Goal: Task Accomplishment & Management: Complete application form

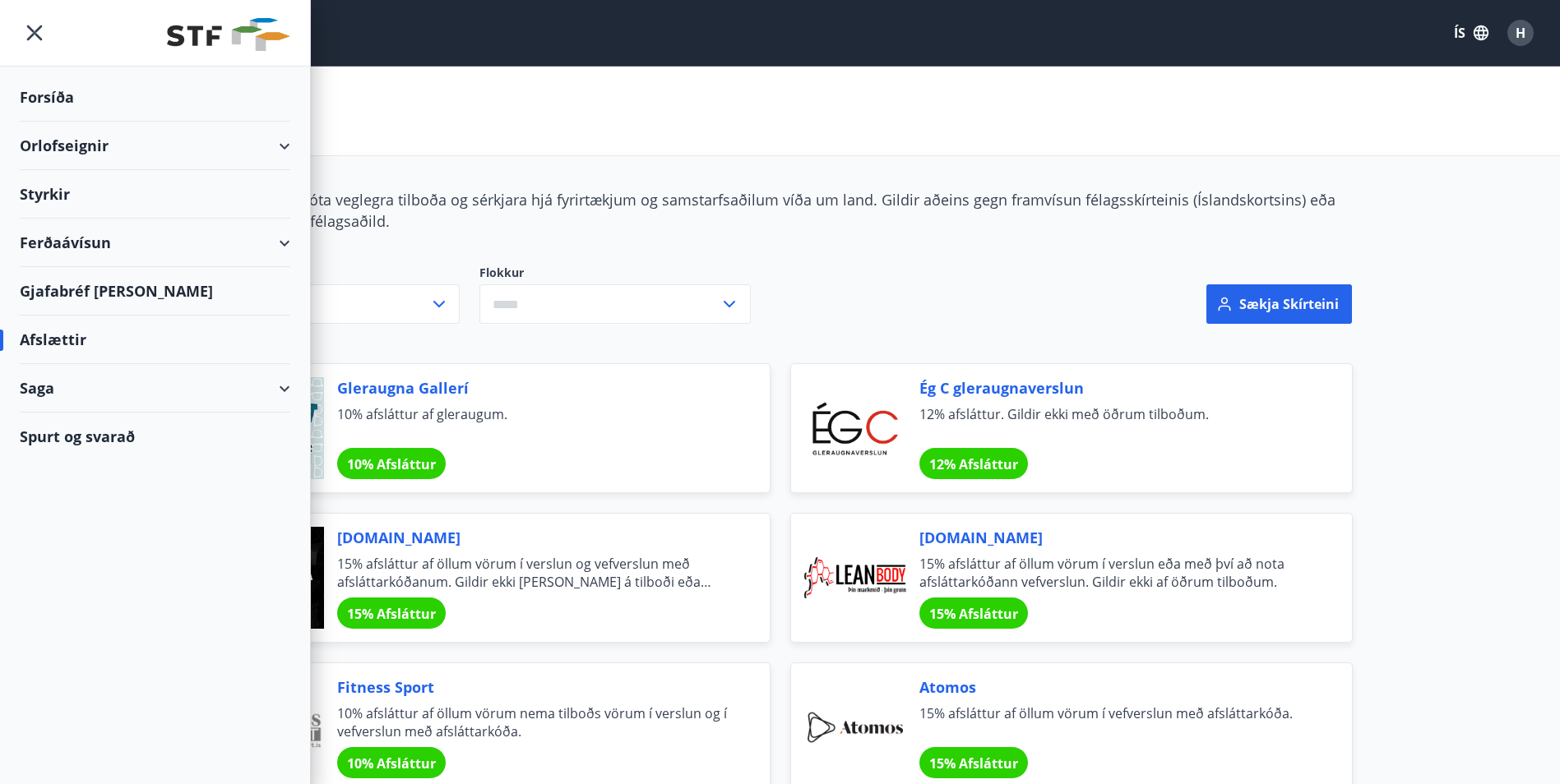
click at [108, 144] on div "Orlofseignir" at bounding box center [155, 145] width 271 height 48
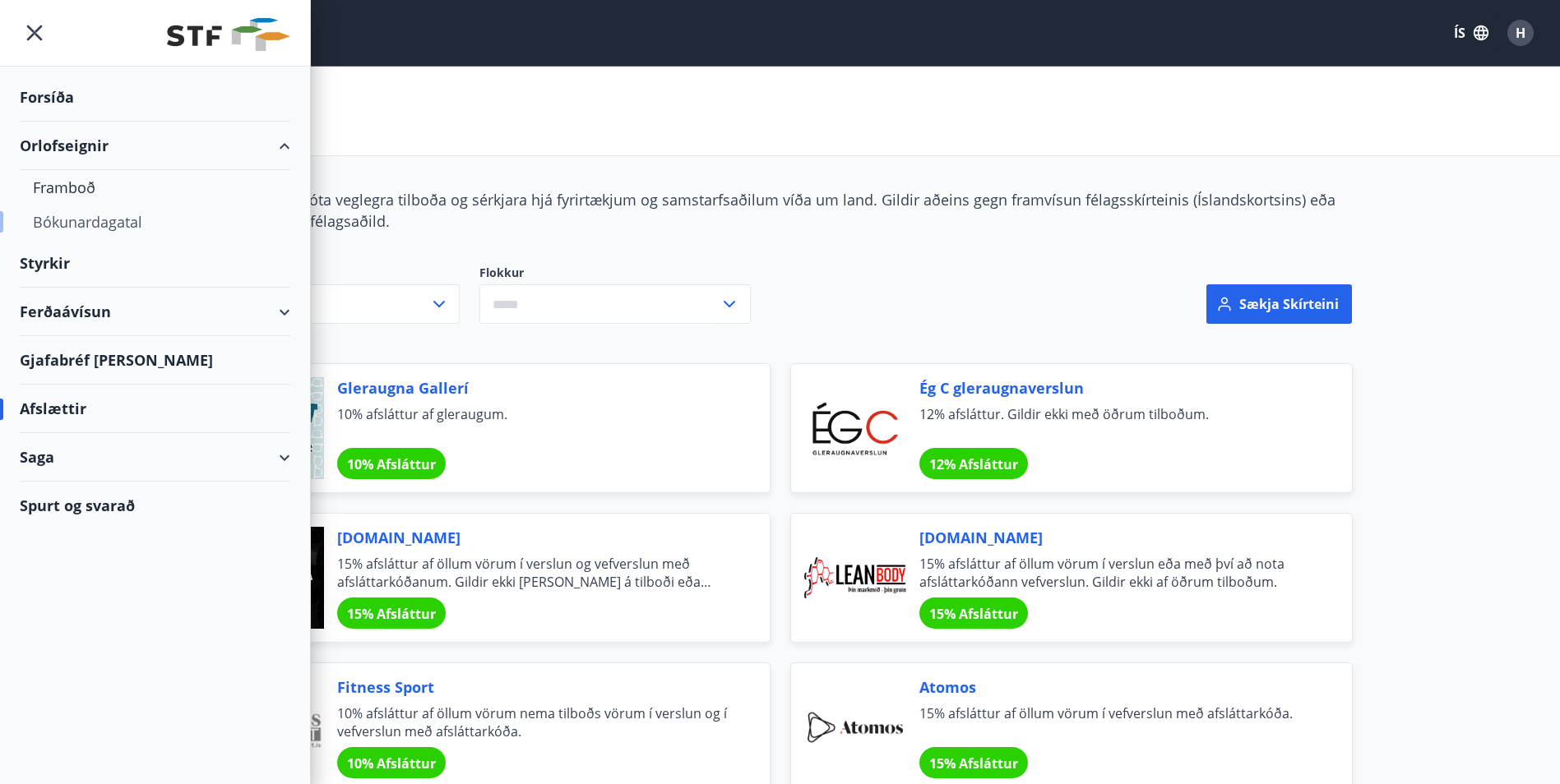
click at [85, 220] on div "Bókunardagatal" at bounding box center [155, 221] width 244 height 35
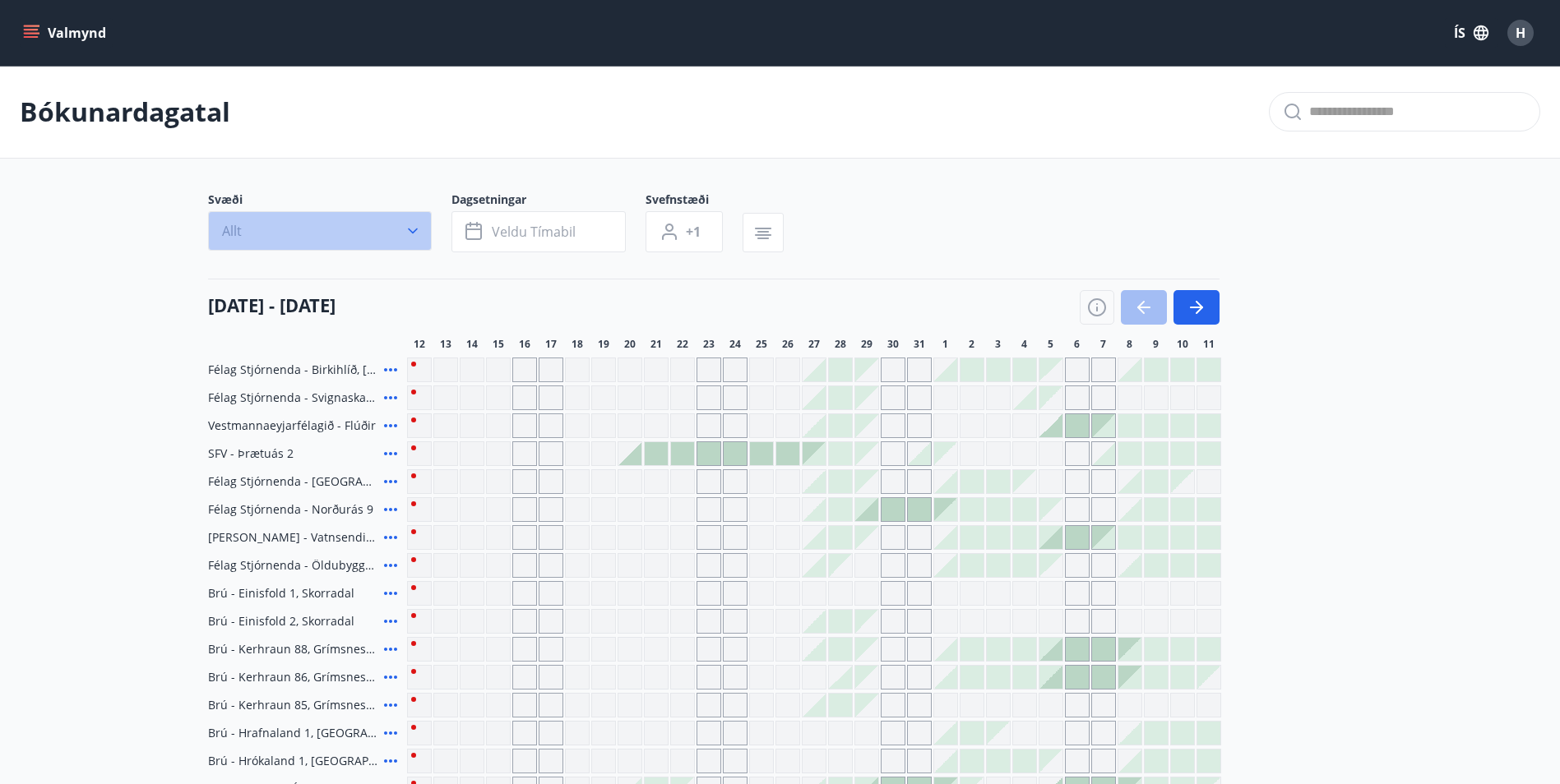
click at [405, 229] on icon "button" at bounding box center [412, 230] width 16 height 16
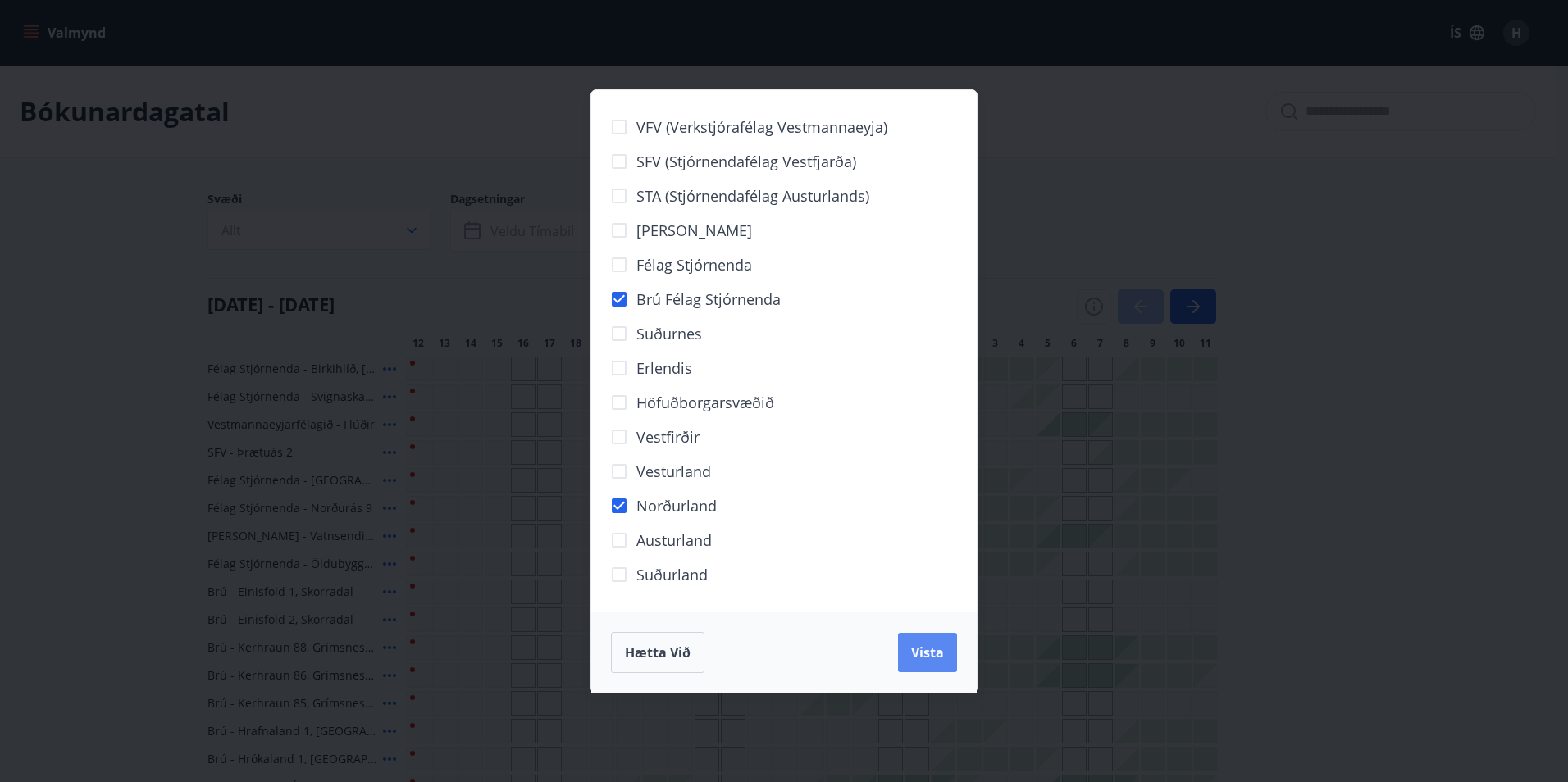
click at [935, 657] on span "Vista" at bounding box center [927, 652] width 33 height 18
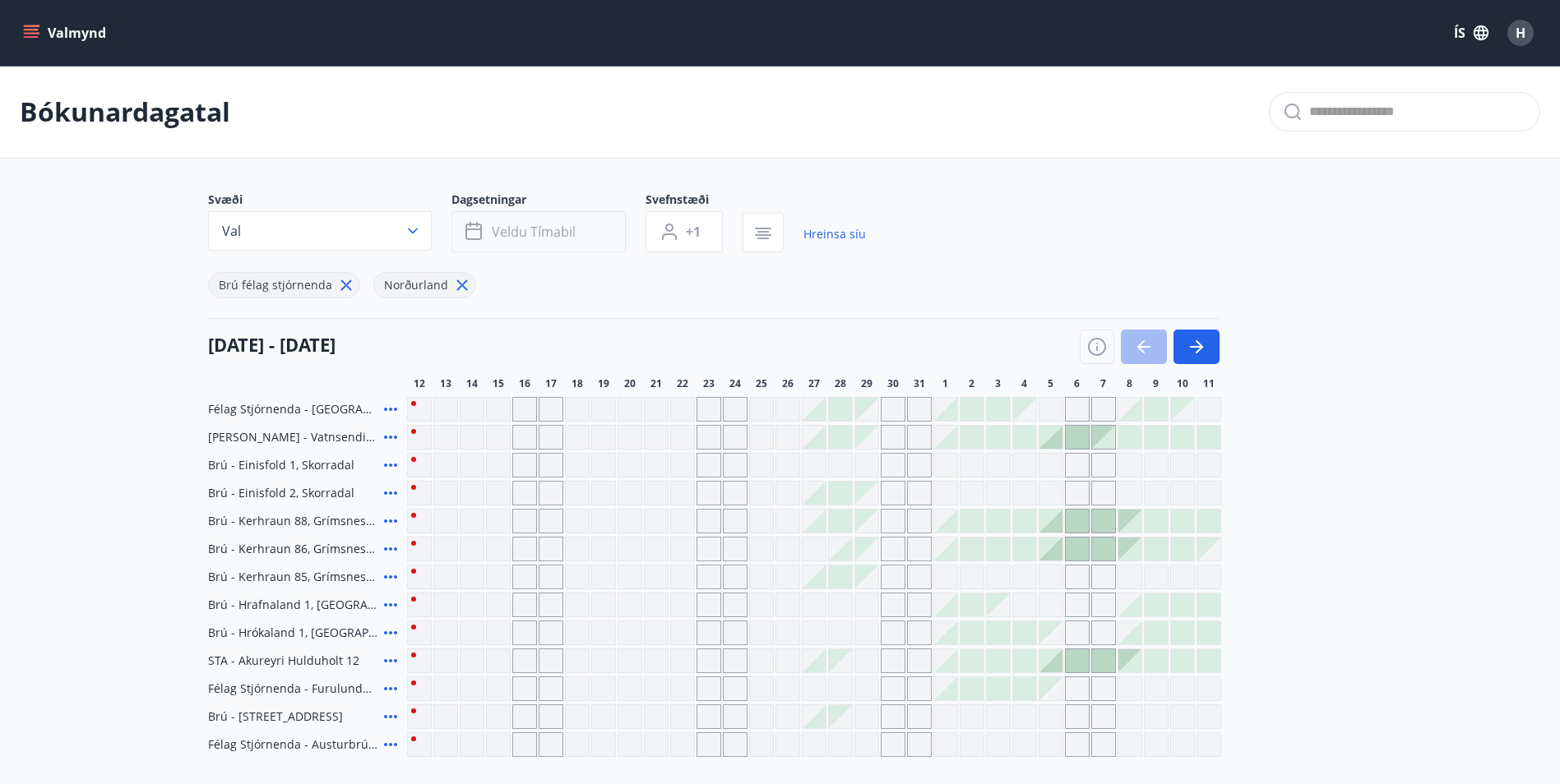
click at [565, 225] on span "Veldu tímabil" at bounding box center [534, 231] width 84 height 18
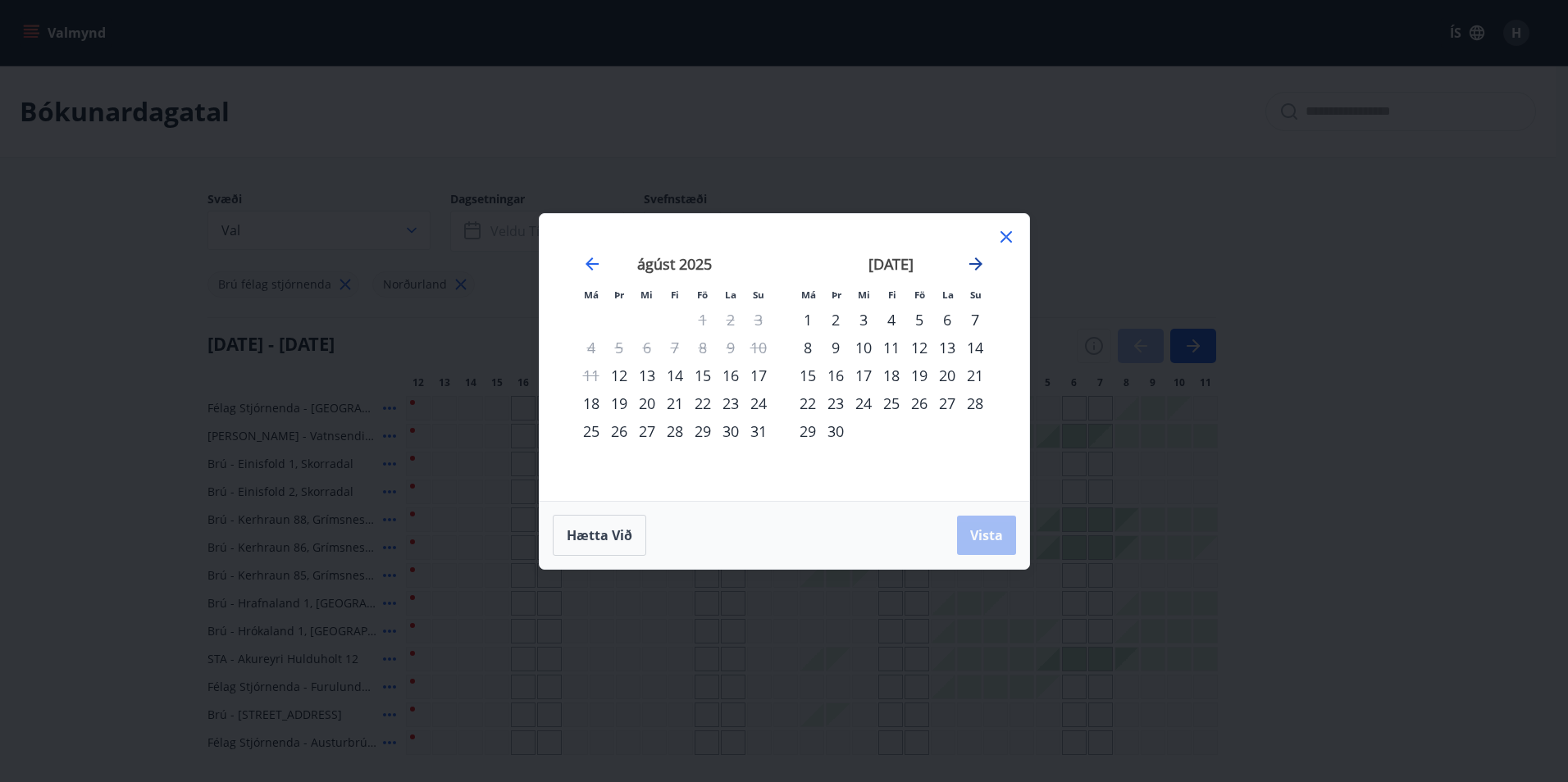
click at [978, 259] on icon "Move forward to switch to the next month." at bounding box center [976, 264] width 13 height 13
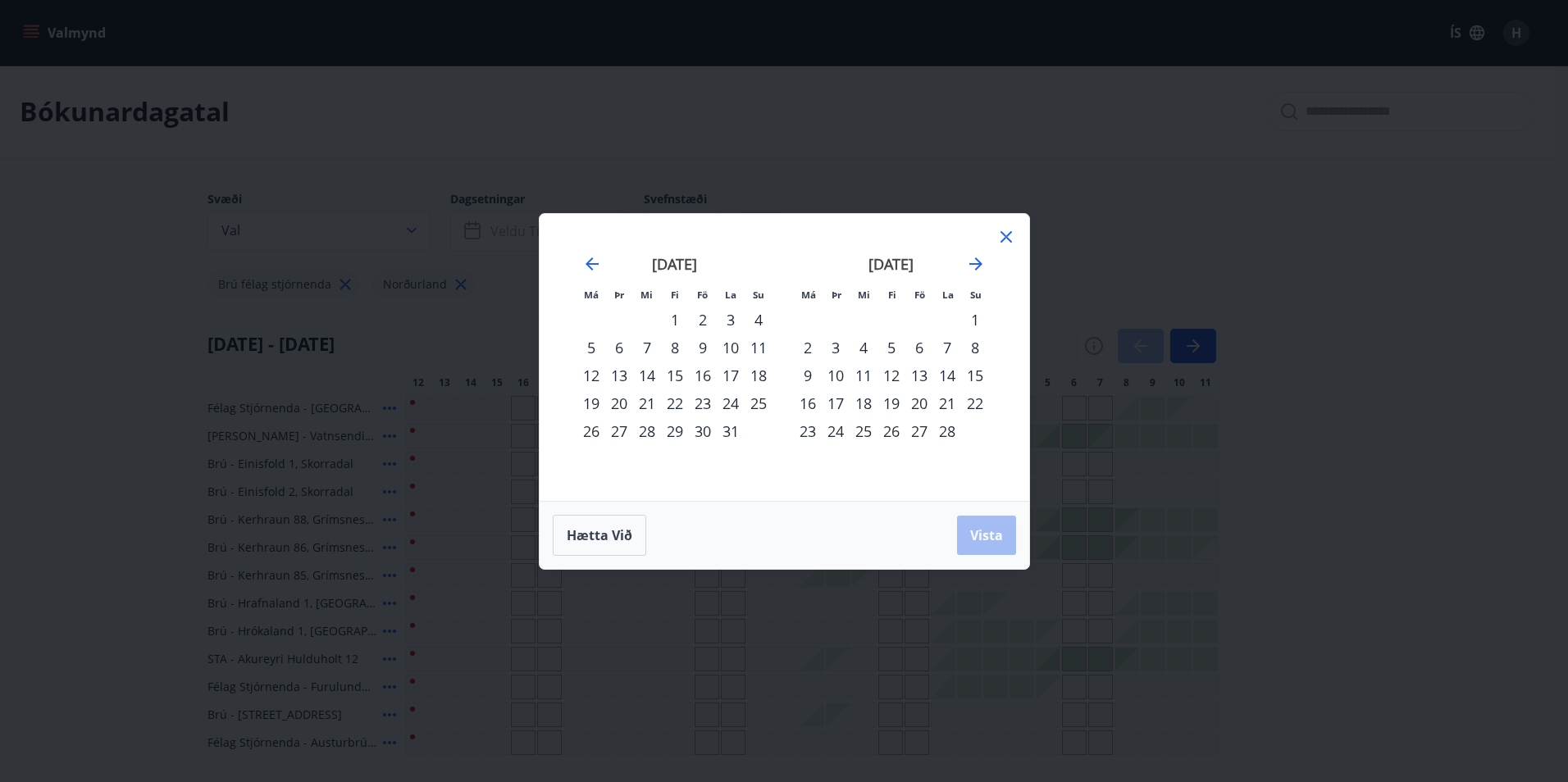
click at [890, 399] on div "19" at bounding box center [892, 403] width 28 height 28
click at [982, 533] on span "Vista" at bounding box center [986, 535] width 33 height 18
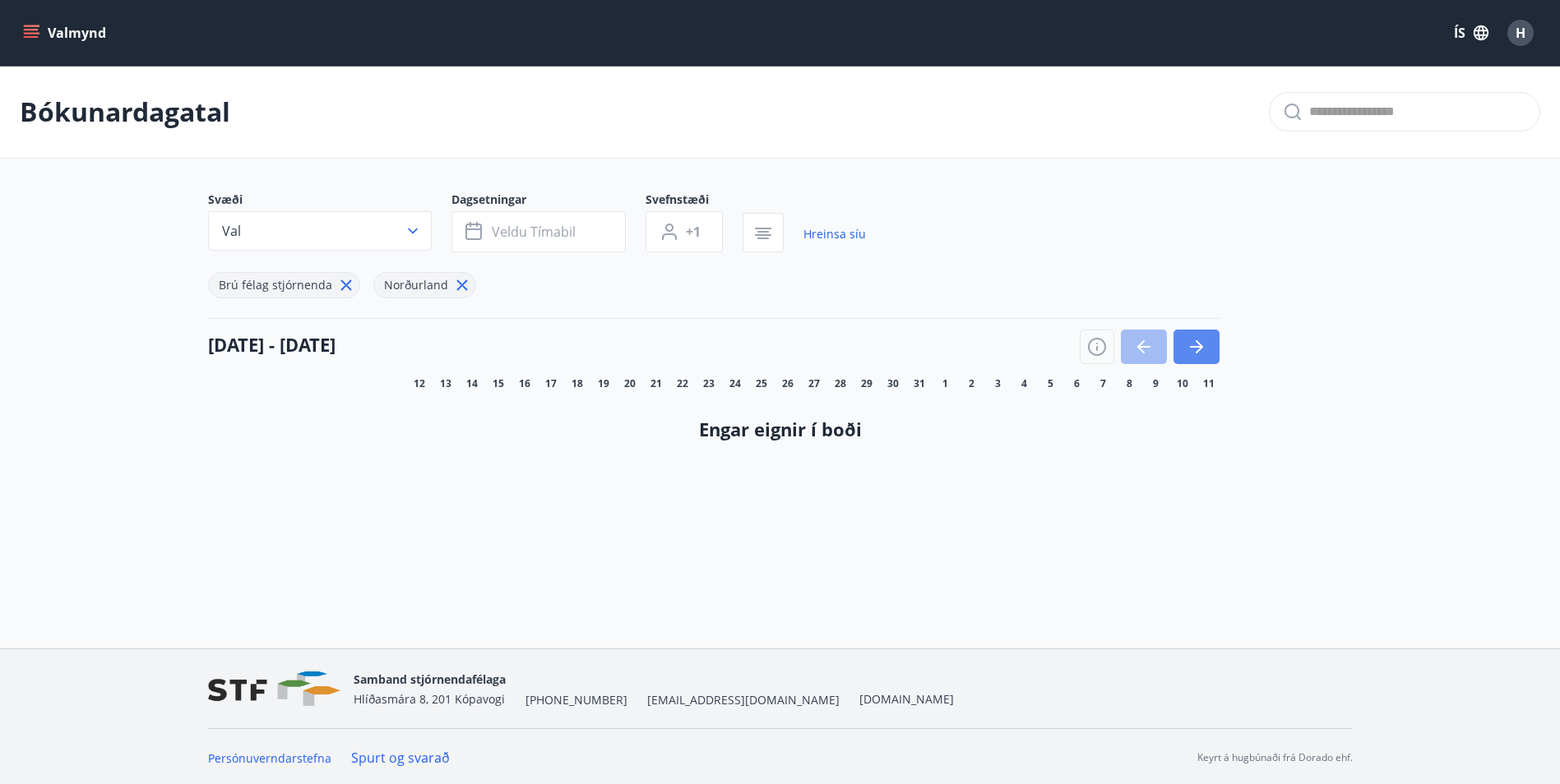
click at [1201, 348] on icon "button" at bounding box center [1200, 347] width 8 height 13
click at [688, 227] on span "+1" at bounding box center [694, 231] width 15 height 18
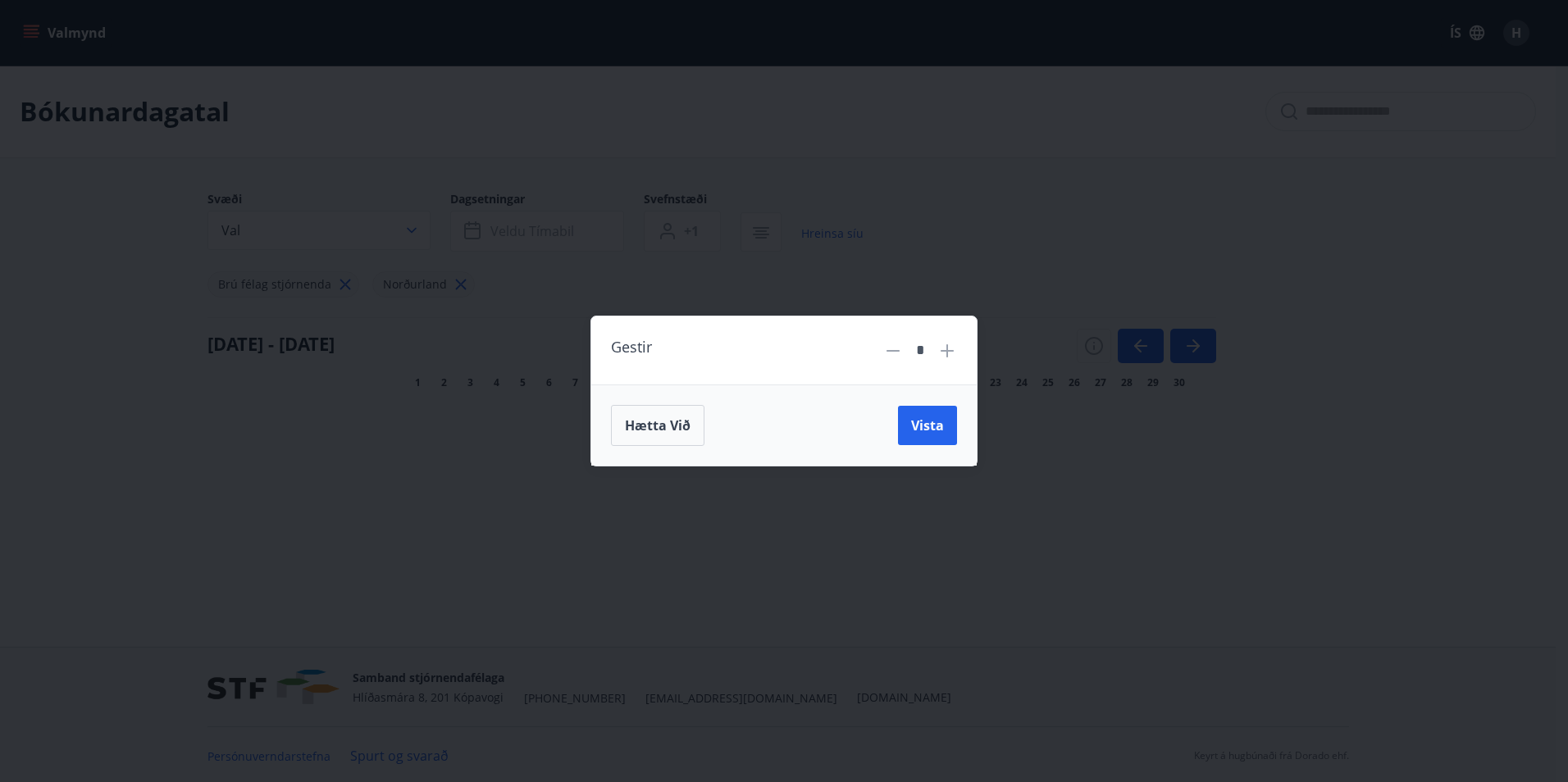
click at [945, 347] on icon at bounding box center [947, 351] width 20 height 20
click at [919, 426] on span "Vista" at bounding box center [927, 425] width 33 height 18
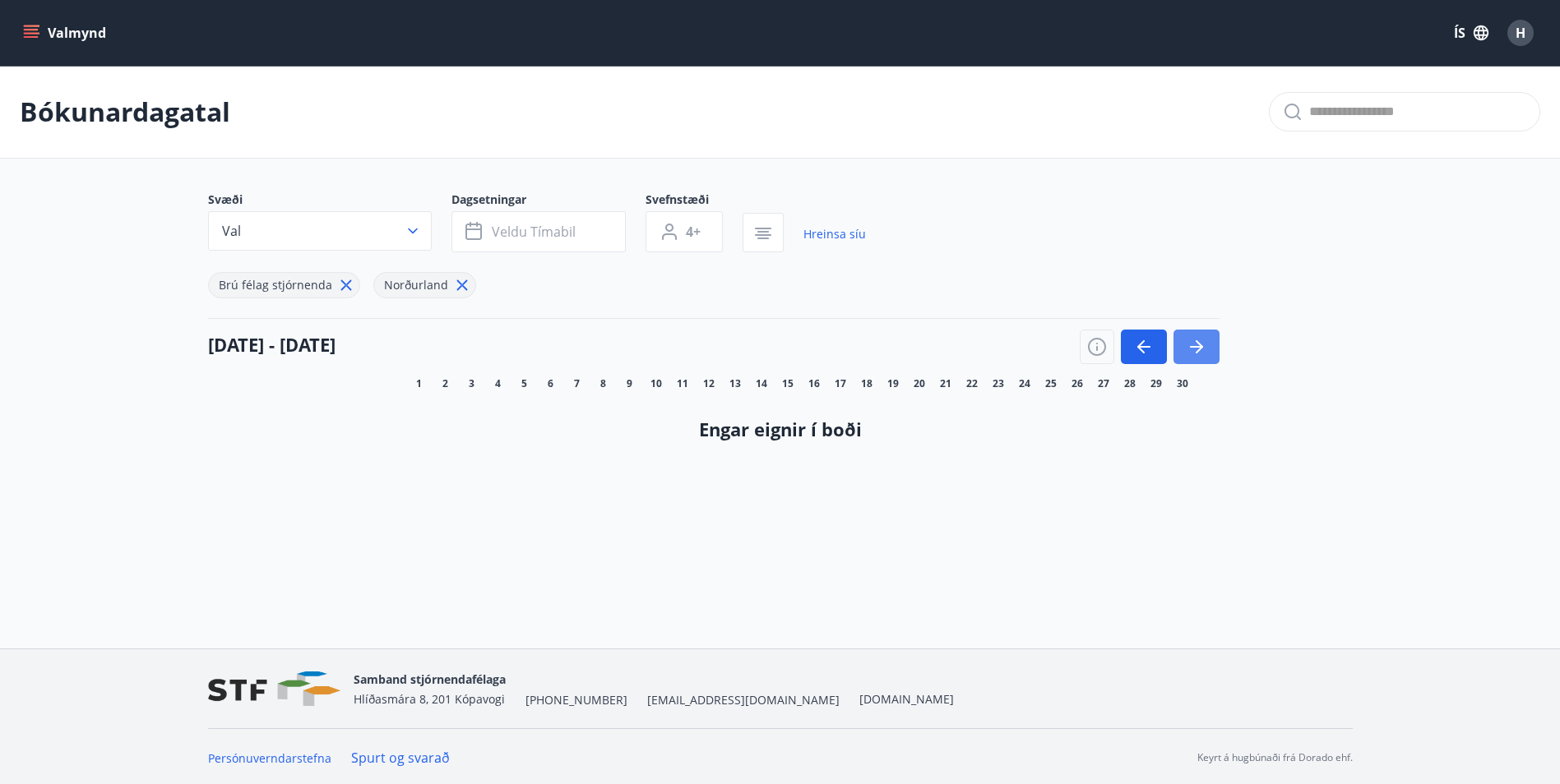
click at [1197, 342] on icon "button" at bounding box center [1200, 347] width 8 height 13
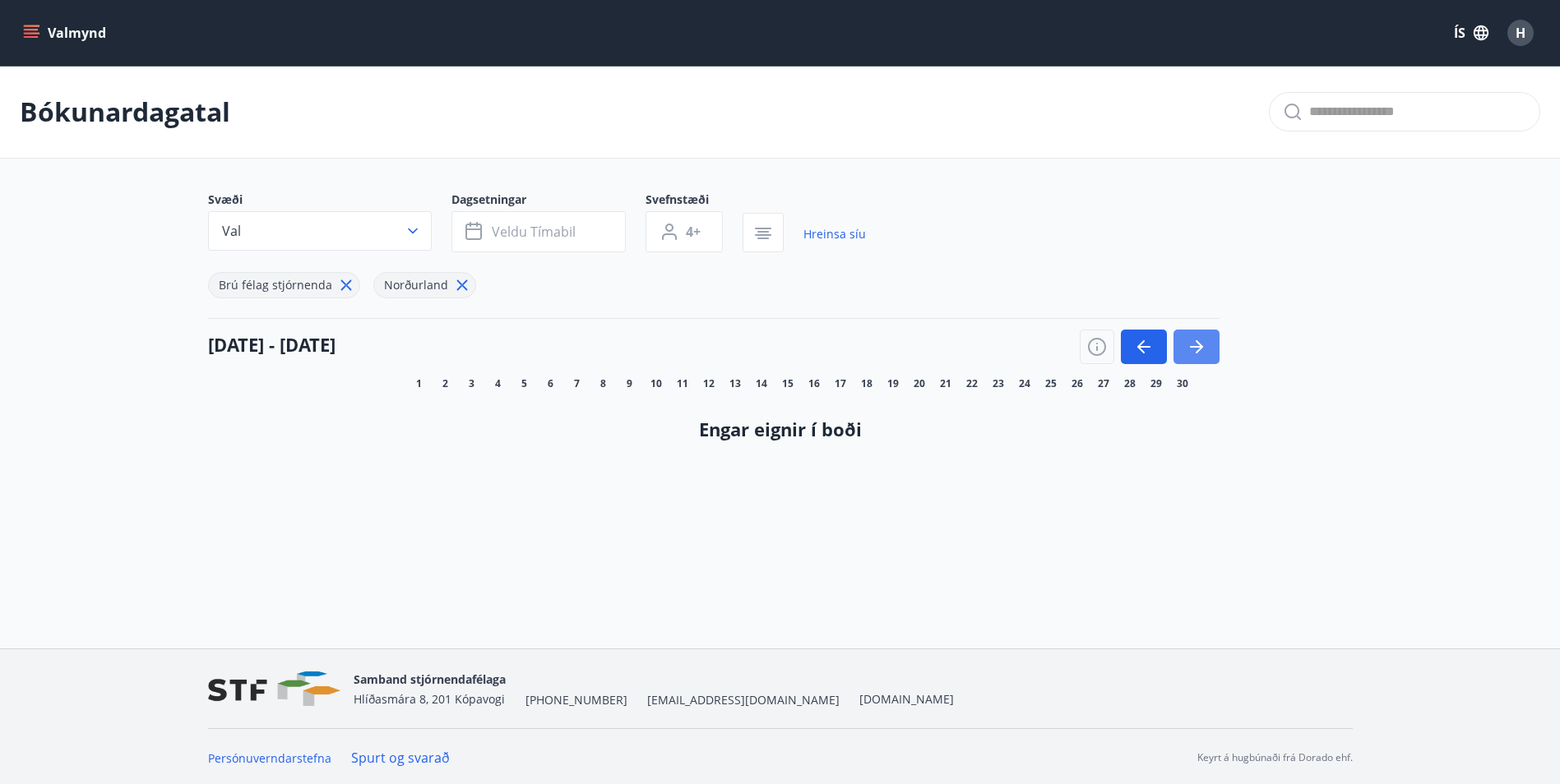
click at [1197, 342] on icon "button" at bounding box center [1200, 347] width 8 height 13
click at [1129, 345] on button "button" at bounding box center [1143, 347] width 46 height 35
click at [338, 281] on icon at bounding box center [346, 285] width 18 height 18
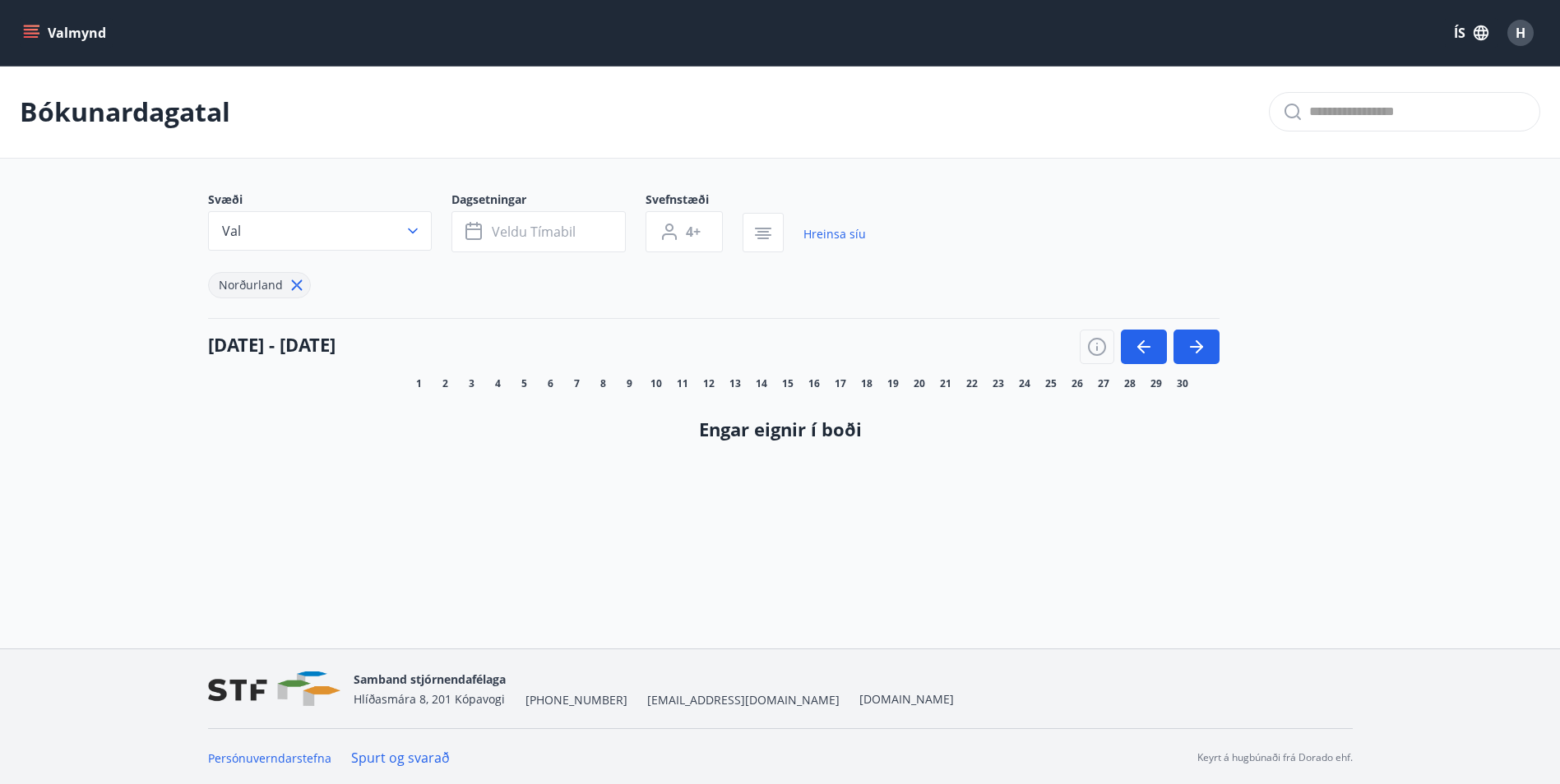
click at [299, 283] on icon at bounding box center [296, 285] width 18 height 18
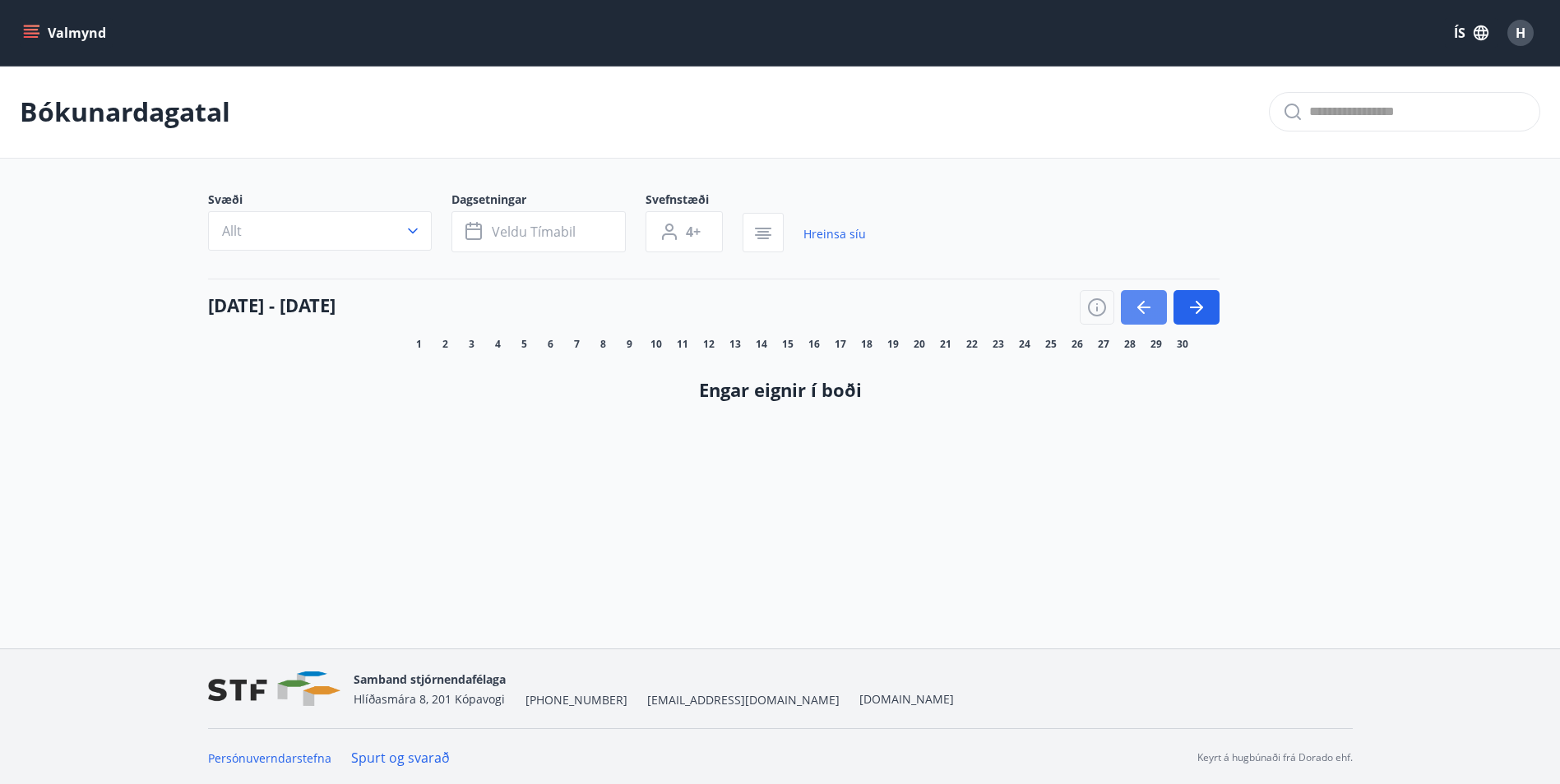
click at [1136, 304] on icon "button" at bounding box center [1143, 307] width 20 height 20
click at [847, 231] on link "Hreinsa síu" at bounding box center [834, 234] width 62 height 36
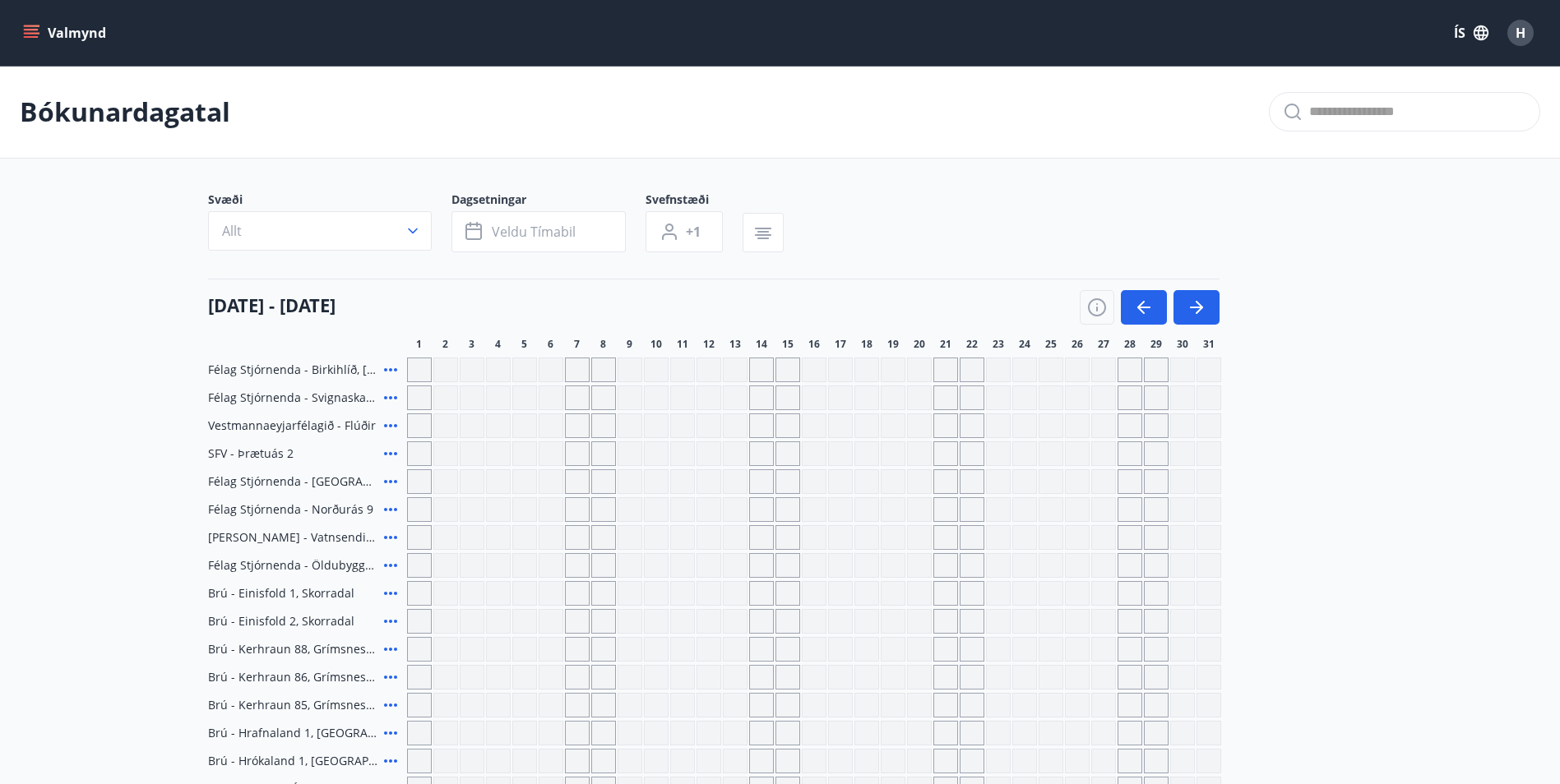
type input "*"
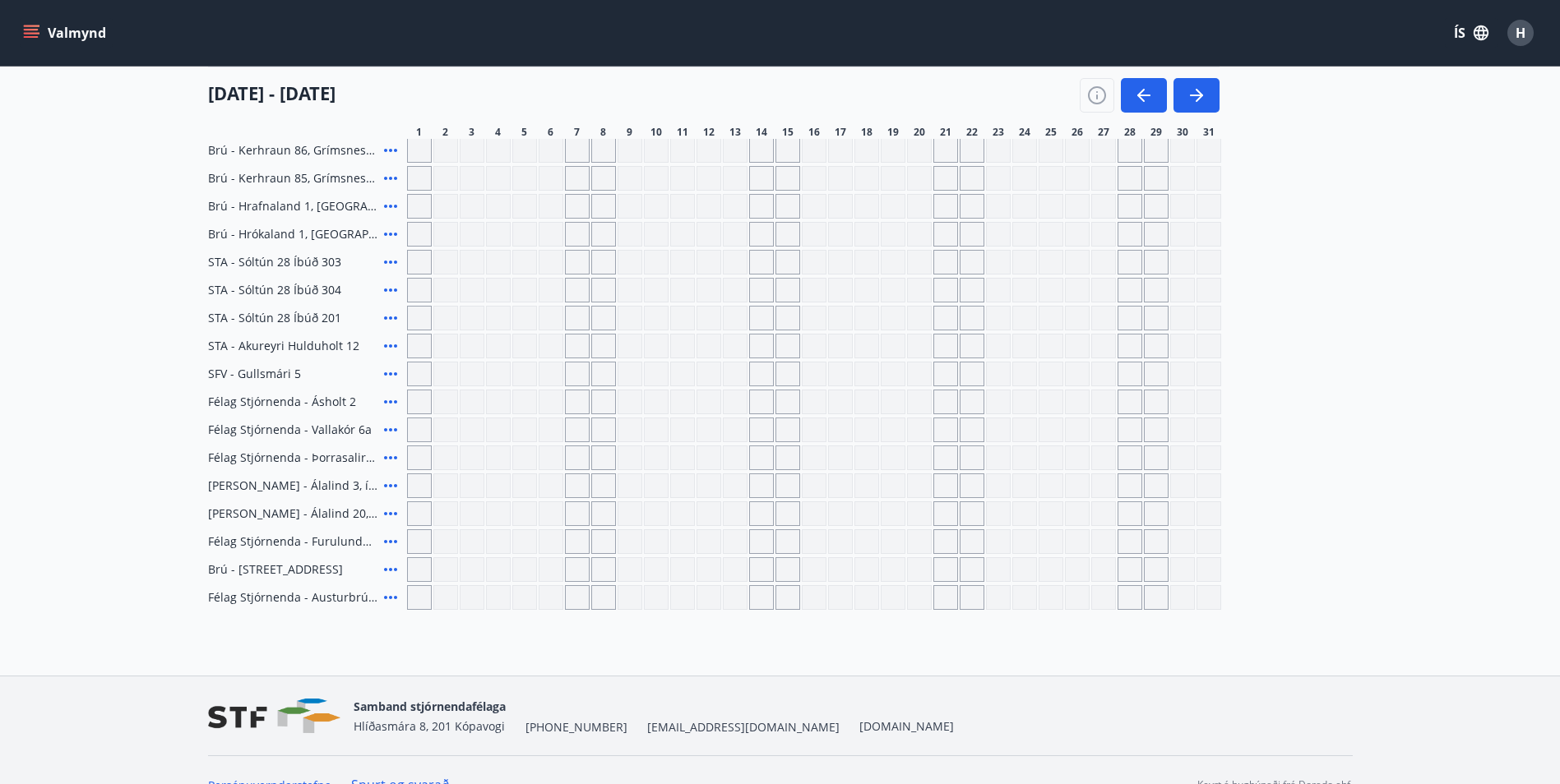
scroll to position [557, 0]
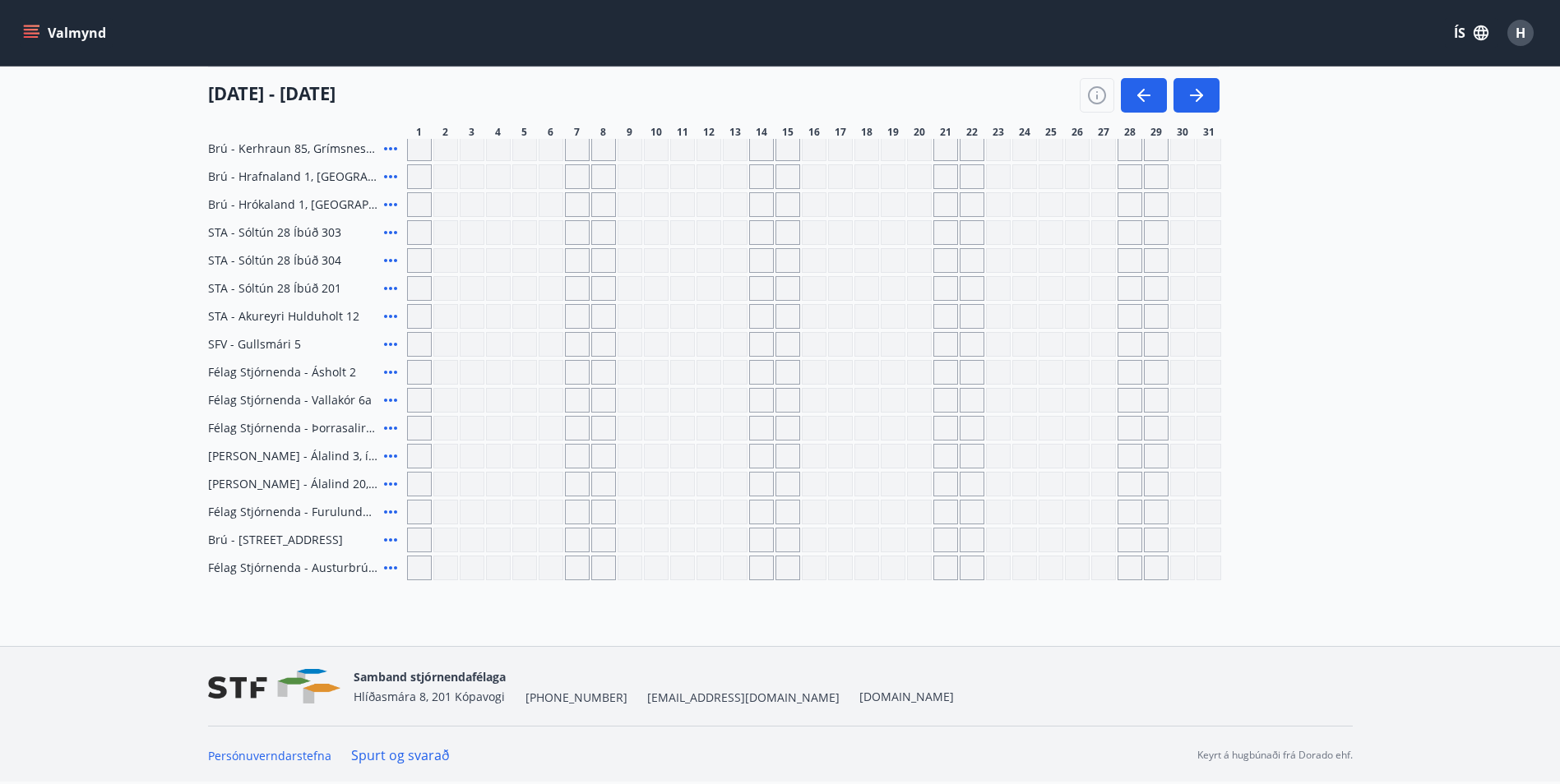
click at [418, 534] on div "Gráir dagar eru ekki bókanlegir" at bounding box center [419, 540] width 25 height 24
click at [419, 539] on div "Gráir dagar eru ekki bókanlegir" at bounding box center [419, 540] width 25 height 24
click at [384, 538] on icon at bounding box center [390, 540] width 20 height 20
click at [386, 538] on icon at bounding box center [390, 540] width 20 height 20
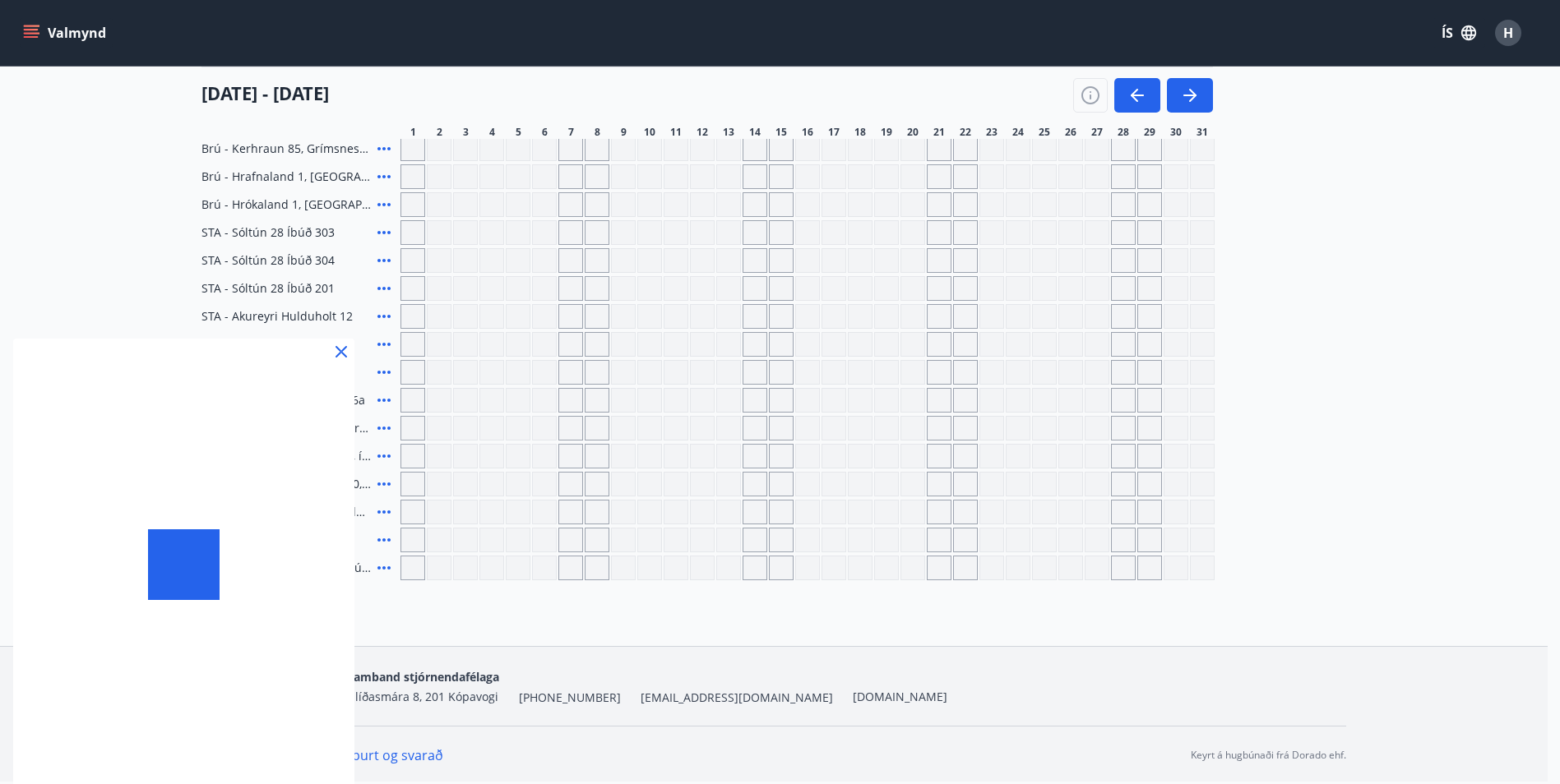
scroll to position [0, 0]
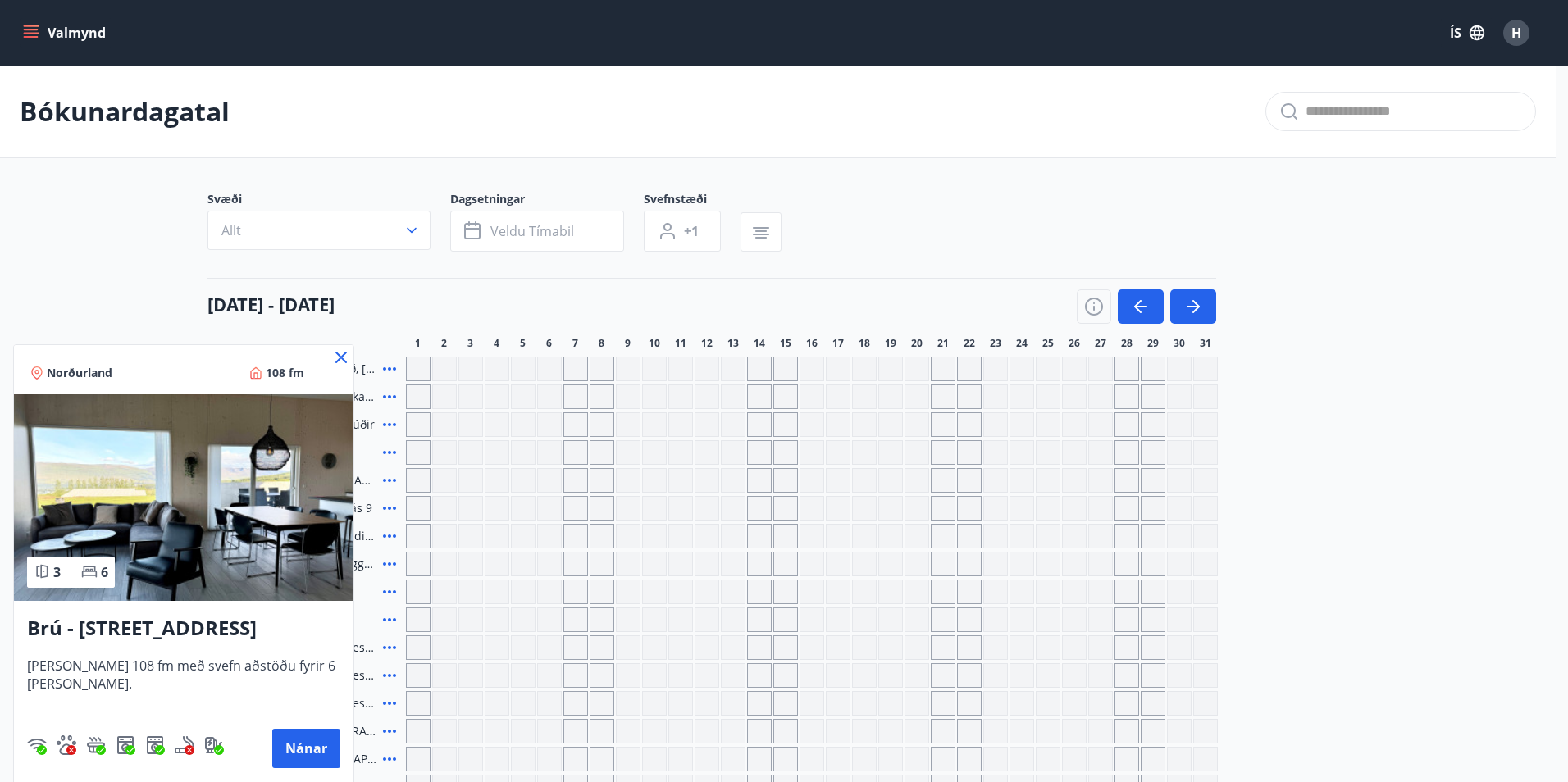
drag, startPoint x: 337, startPoint y: 353, endPoint x: 327, endPoint y: 353, distance: 10.0
click at [337, 353] on icon at bounding box center [340, 357] width 20 height 20
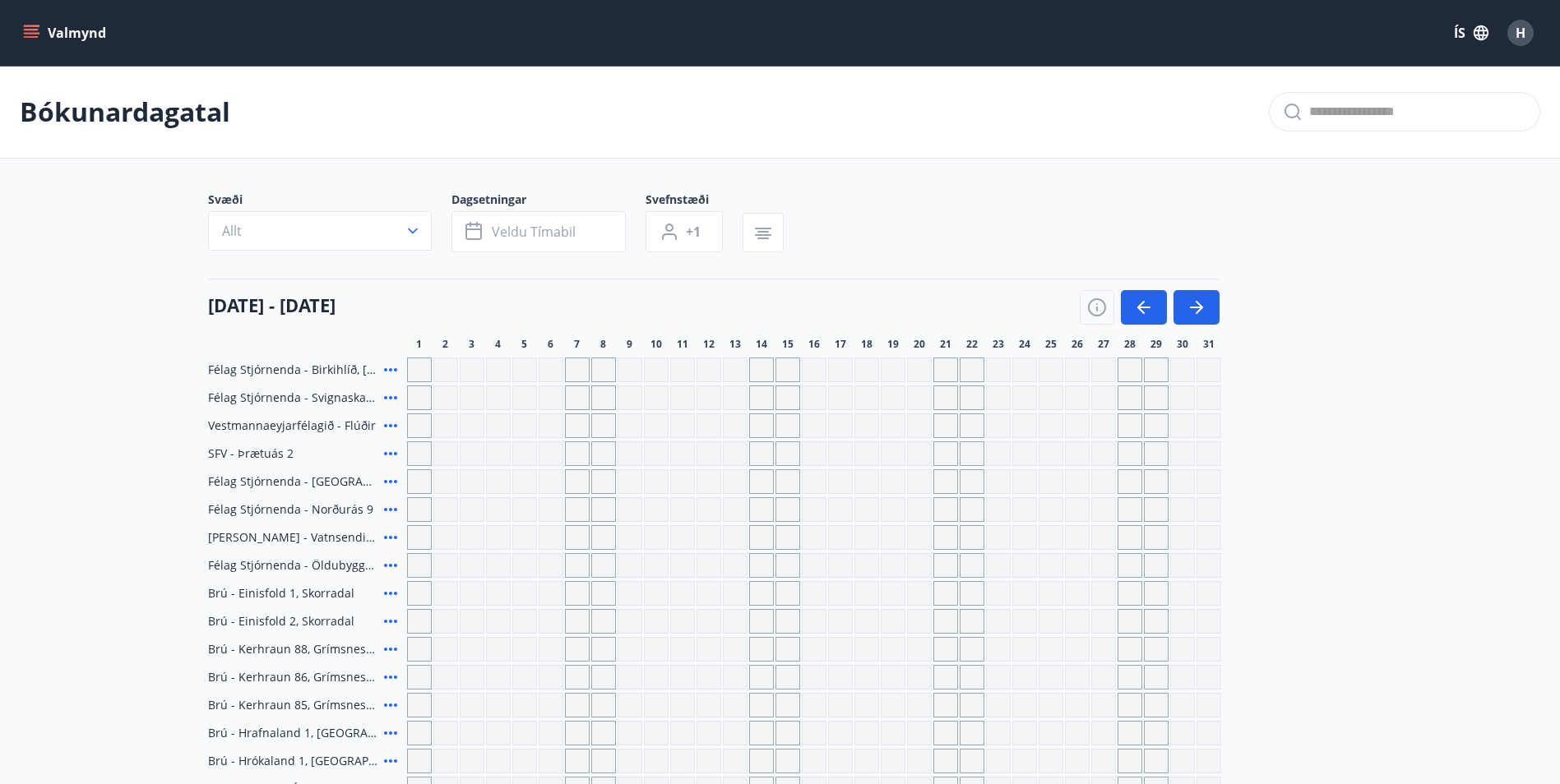
click at [328, 354] on div "Svæði Allt Dagsetningar Veldu tímabil Svefnstæði +1 [DATE] - [DATE][PERSON_NAME…" at bounding box center [780, 663] width 1145 height 945
click at [41, 26] on button "Valmynd" at bounding box center [66, 32] width 93 height 29
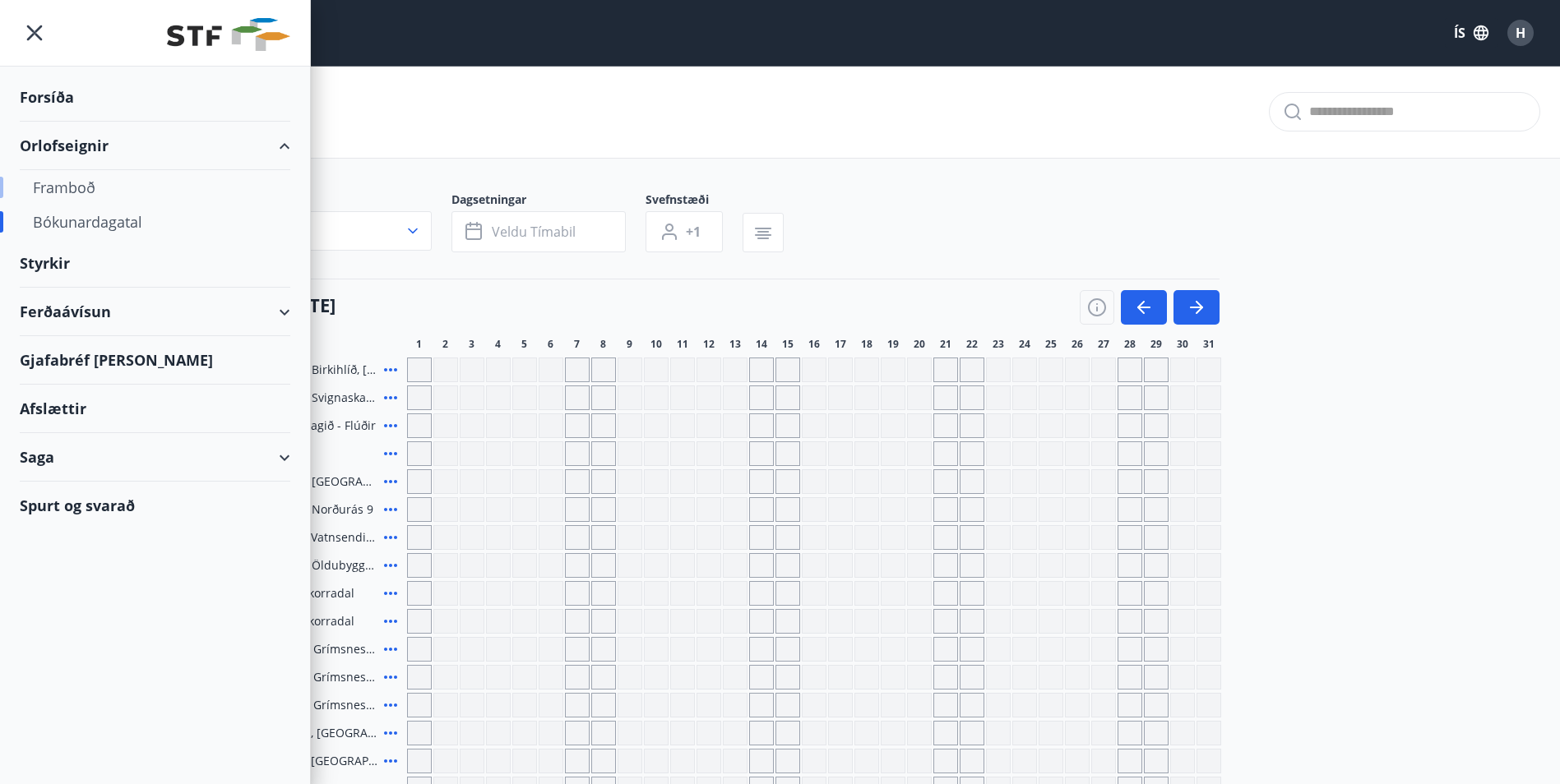
click at [58, 183] on div "Framboð" at bounding box center [155, 188] width 244 height 35
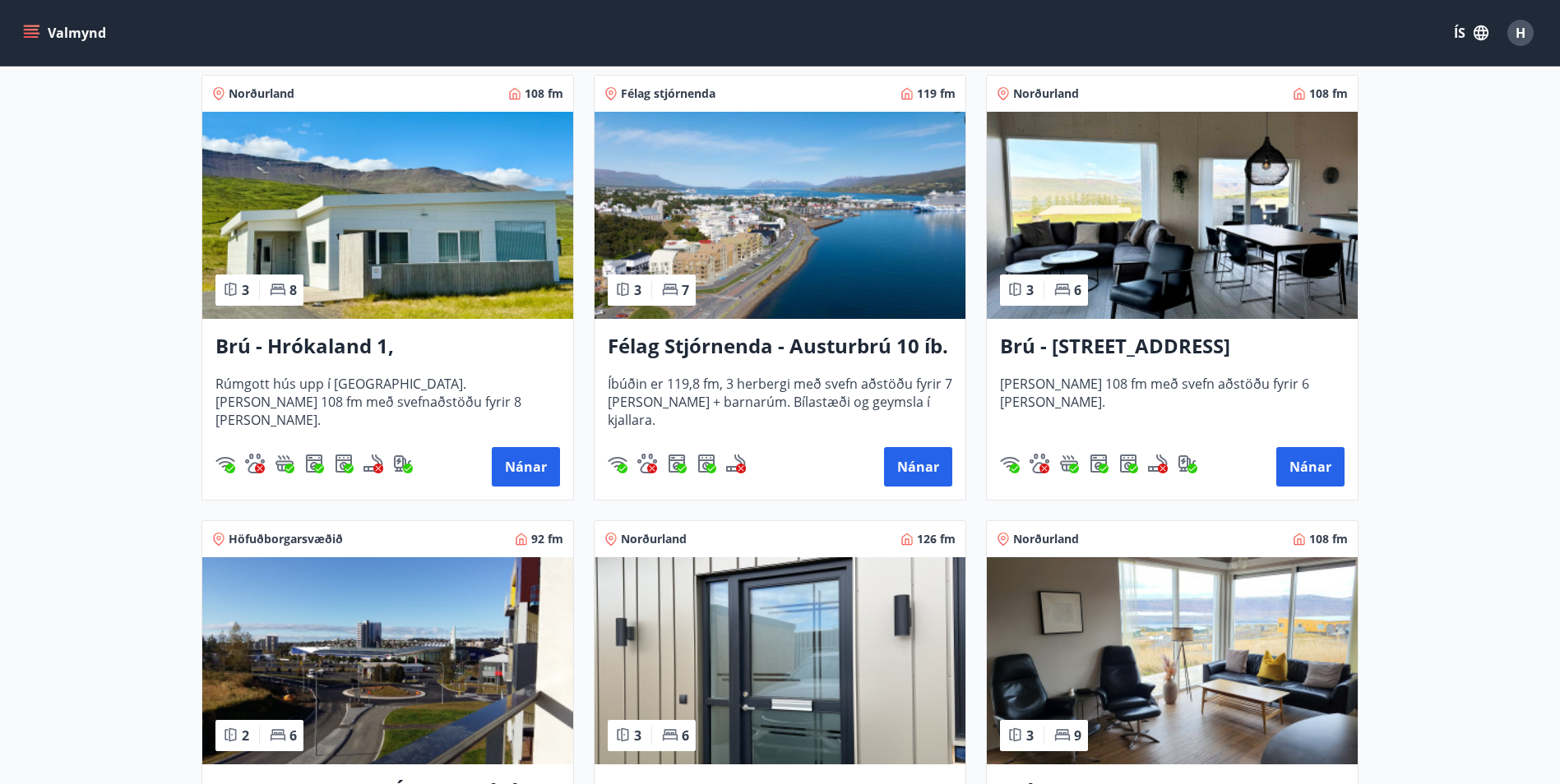
scroll to position [329, 0]
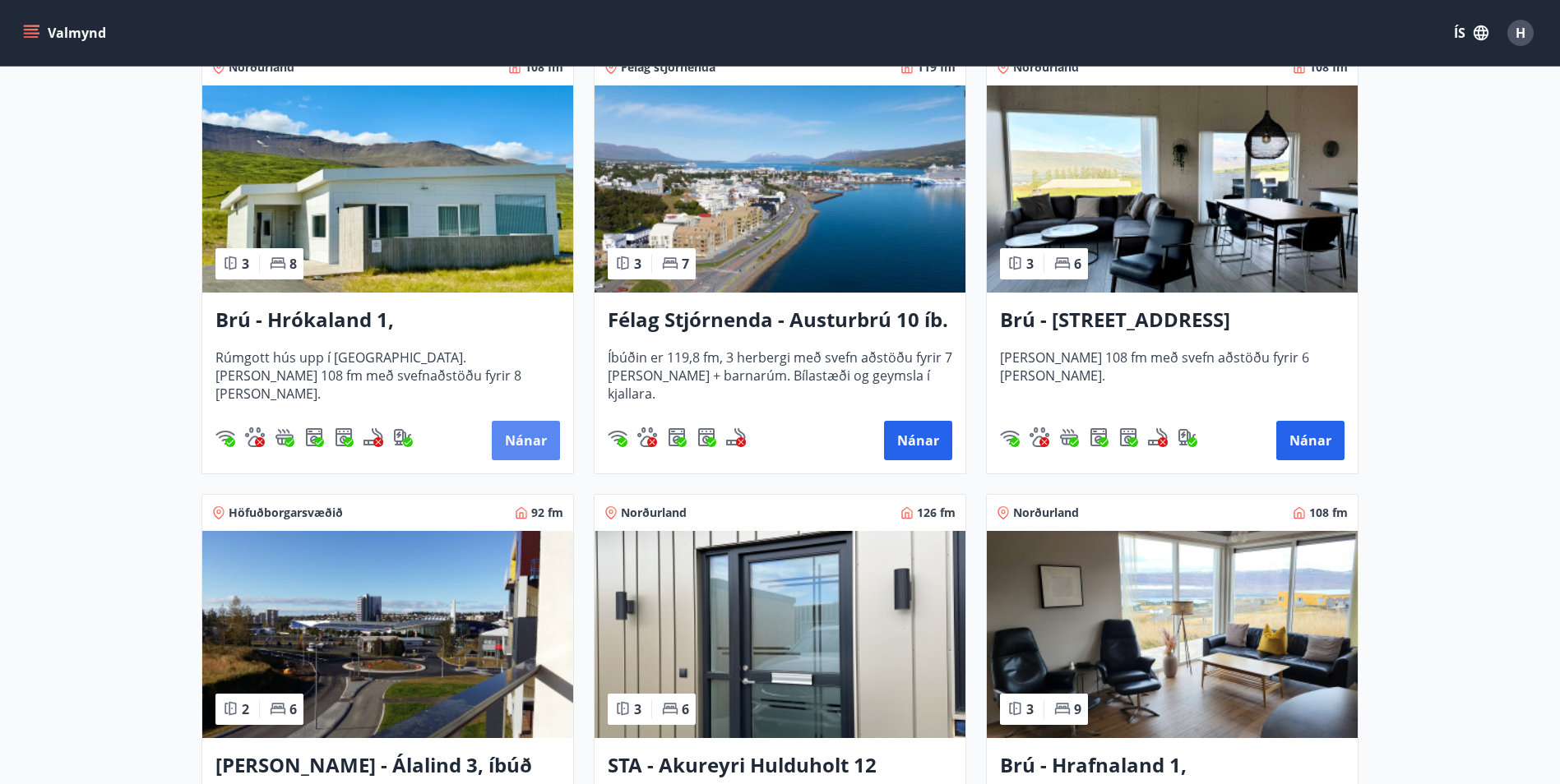
click at [517, 437] on button "Nánar" at bounding box center [526, 441] width 68 height 40
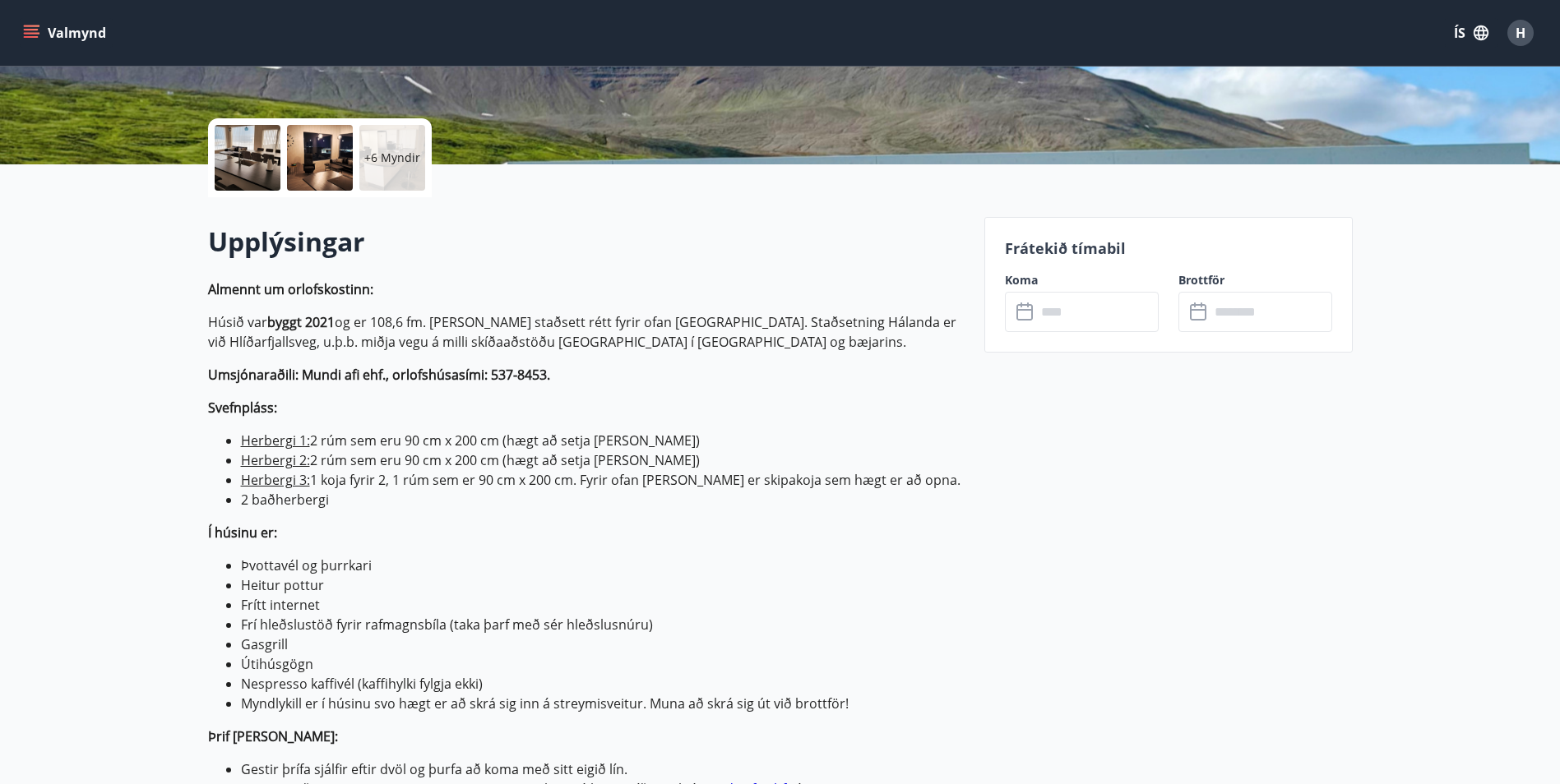
scroll to position [411, 0]
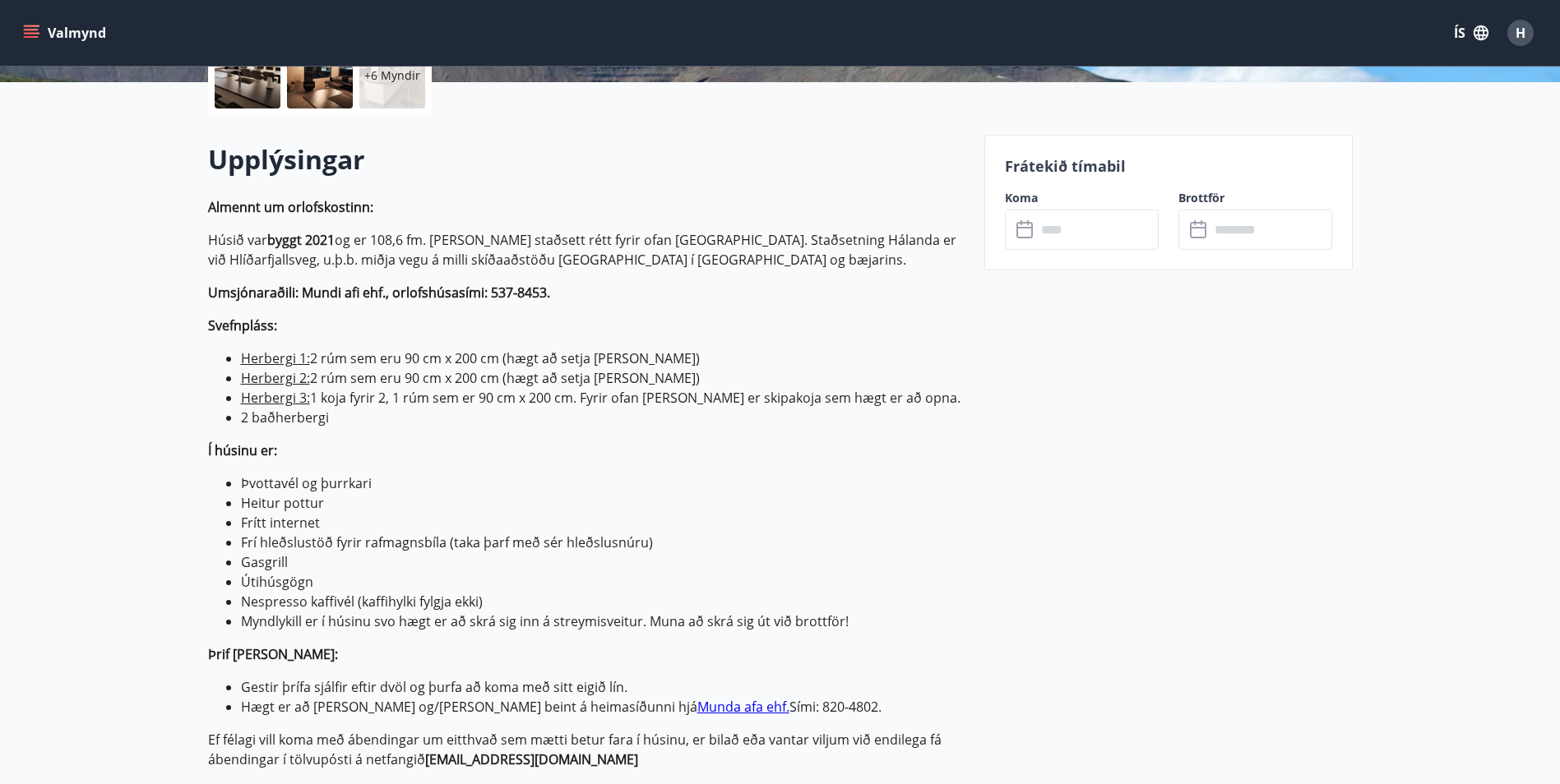
click at [1026, 223] on icon at bounding box center [1026, 230] width 20 height 20
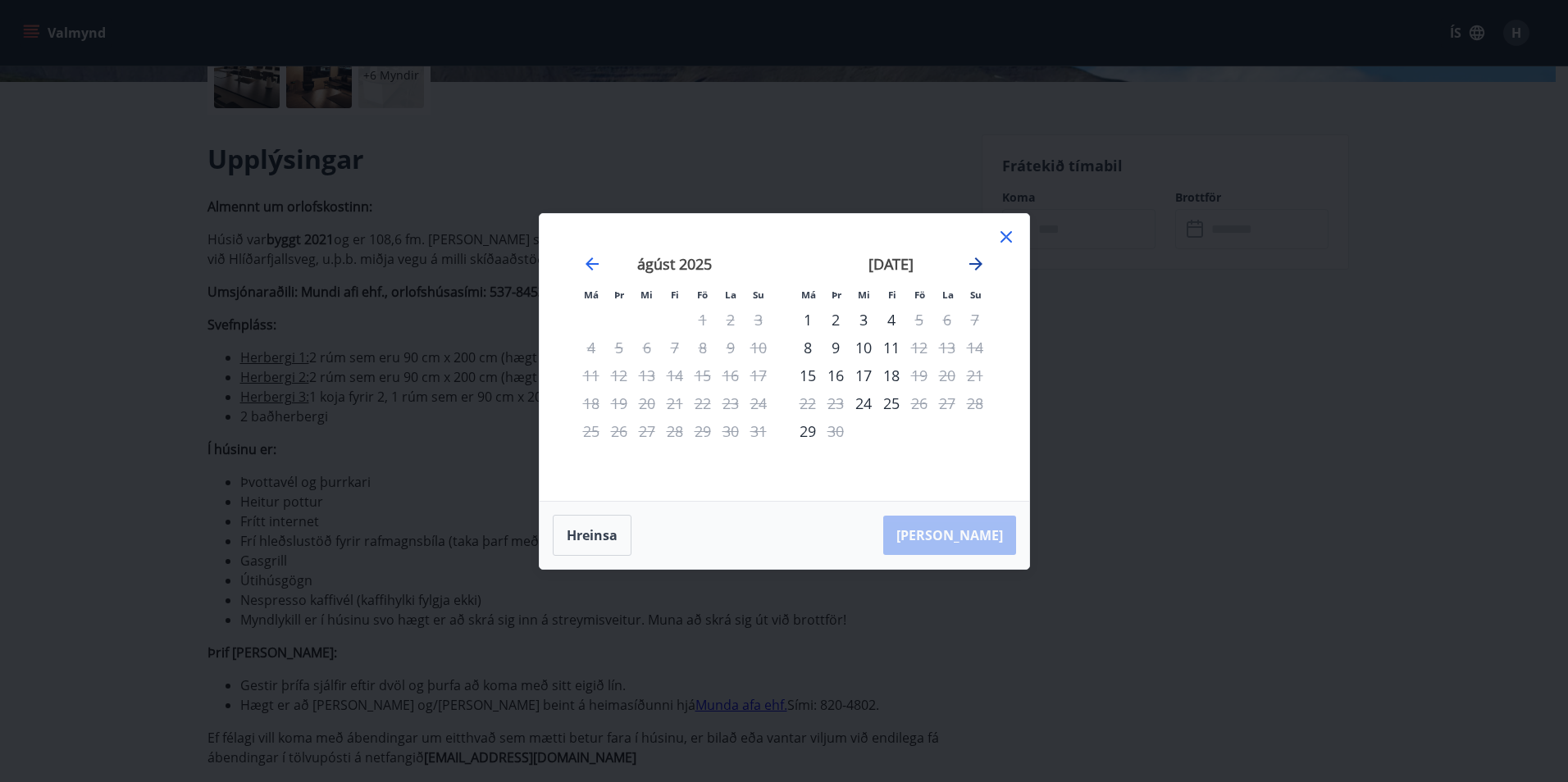
click at [970, 264] on icon "Move forward to switch to the next month." at bounding box center [976, 264] width 13 height 13
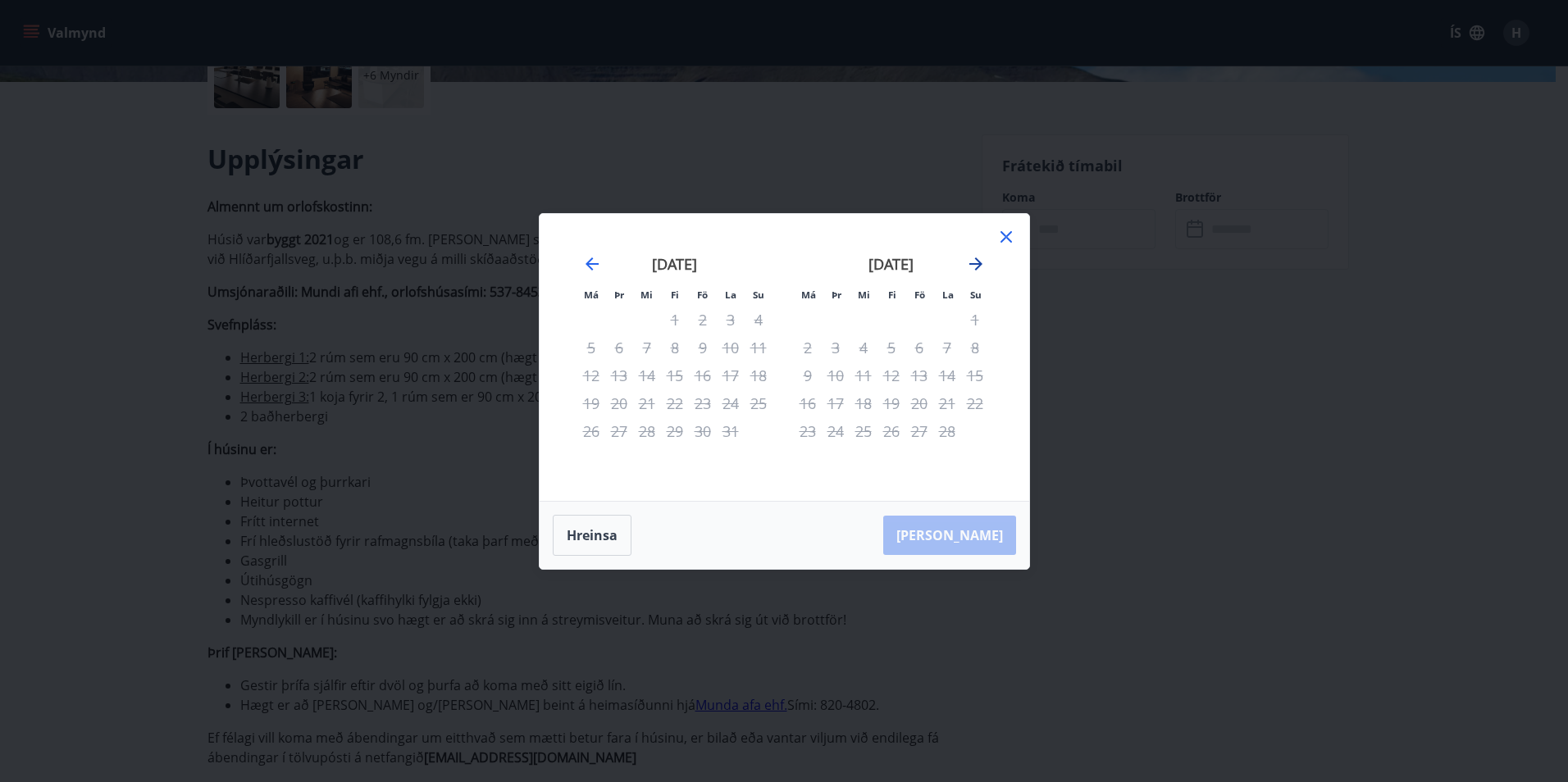
click at [970, 264] on icon "Move forward to switch to the next month." at bounding box center [976, 264] width 13 height 13
click at [1001, 232] on icon at bounding box center [1006, 237] width 11 height 11
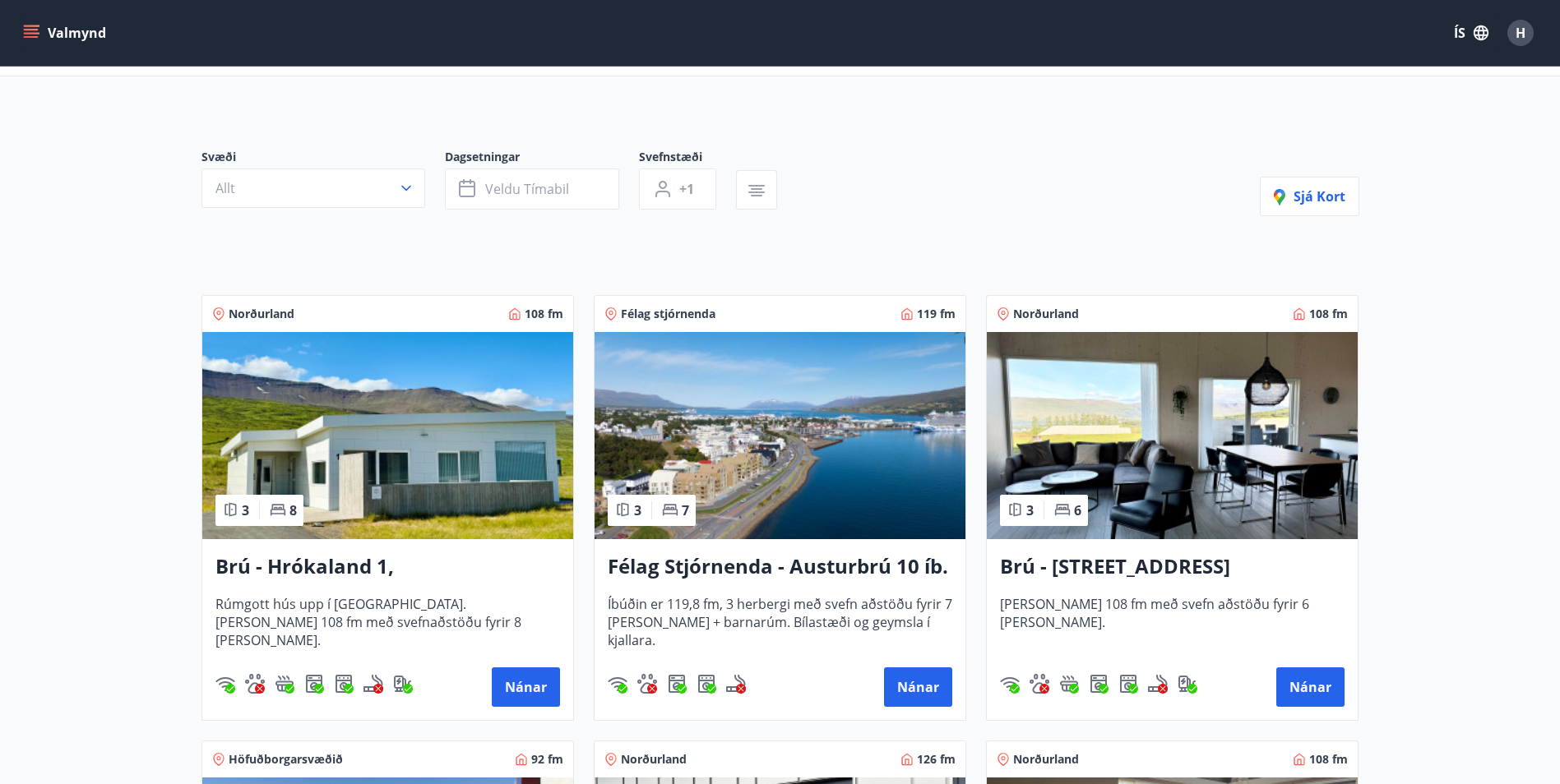
scroll to position [164, 0]
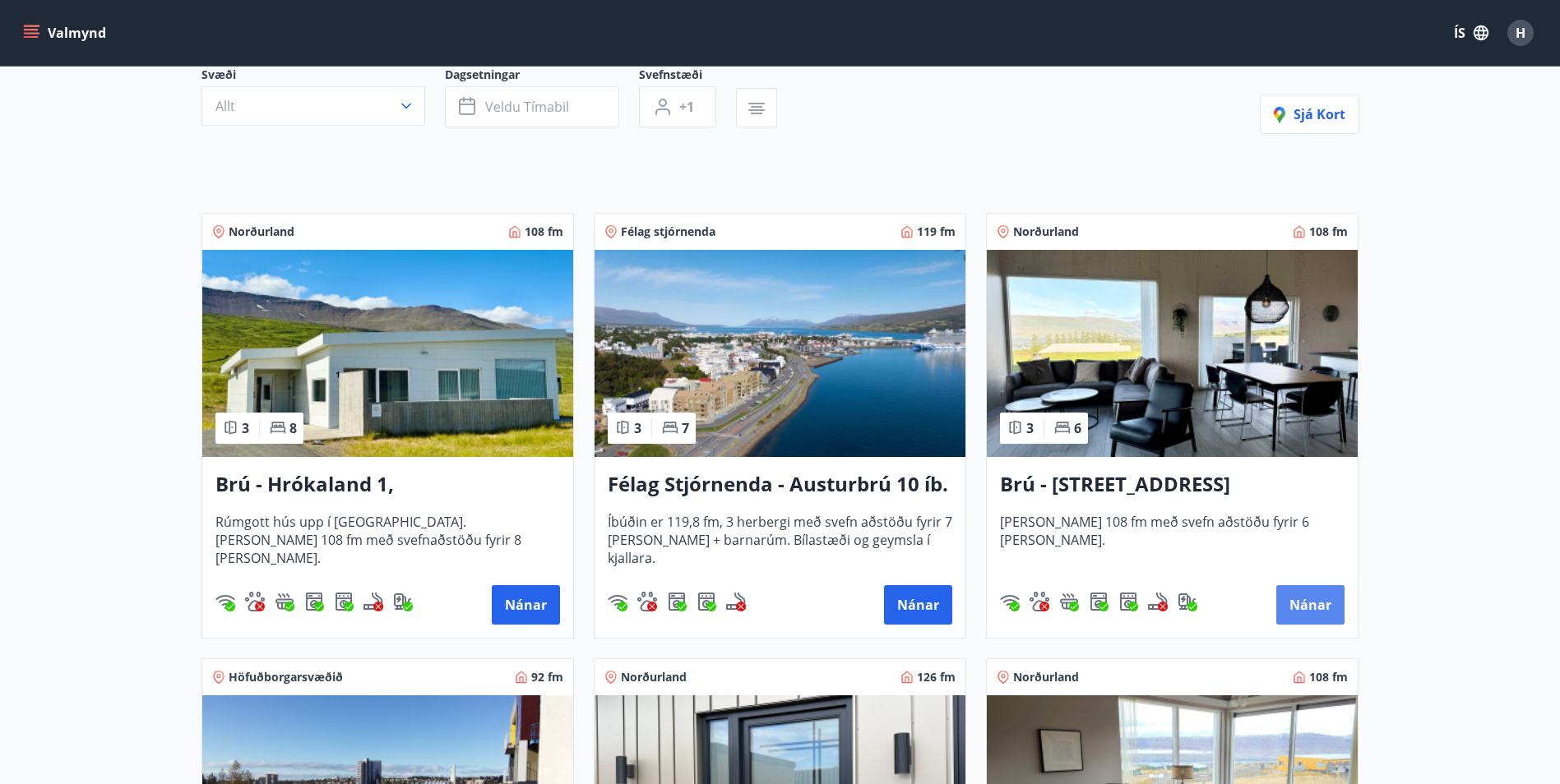
click at [1307, 602] on button "Nánar" at bounding box center [1310, 605] width 68 height 40
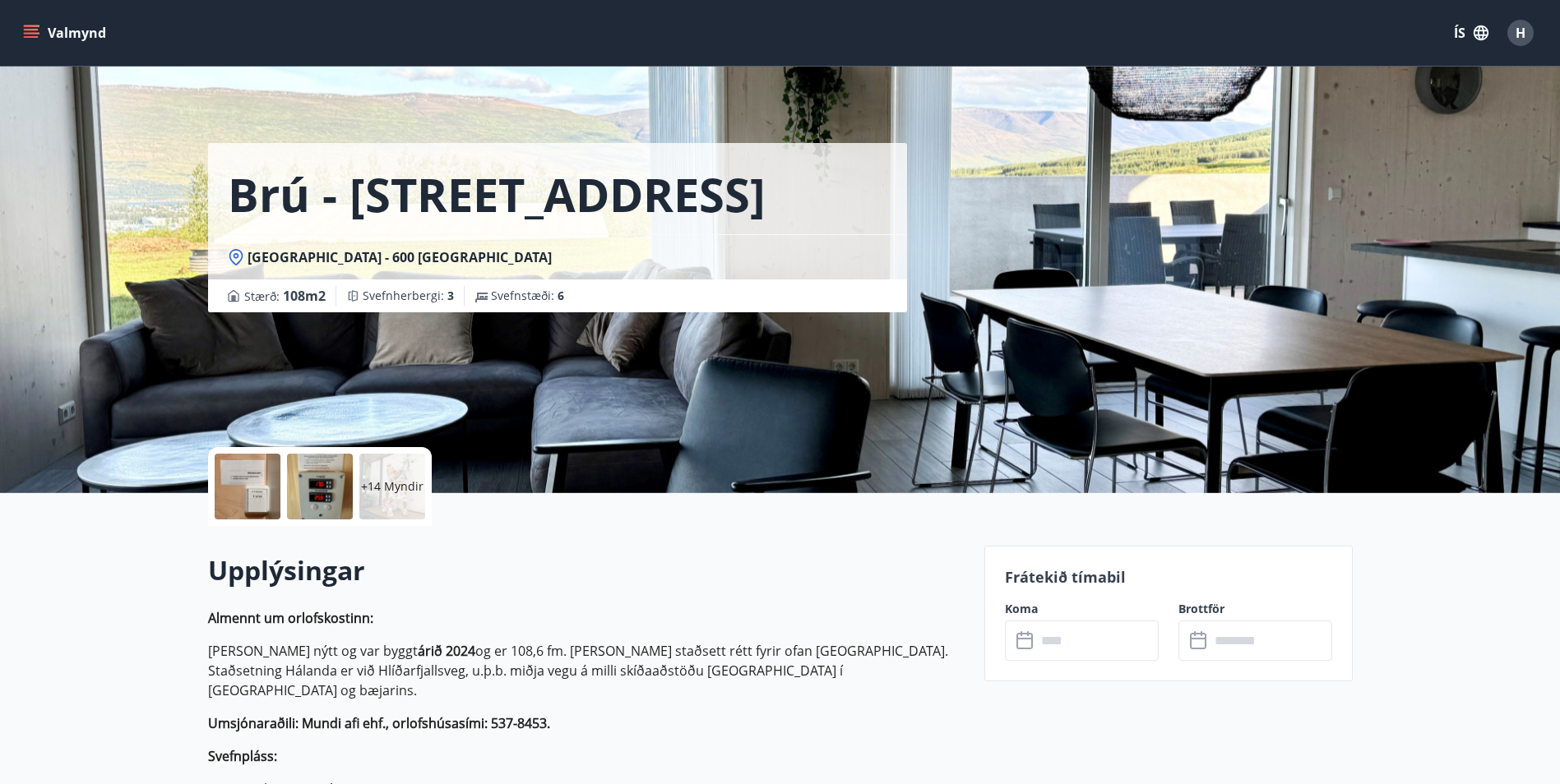
click at [1059, 645] on input "text" at bounding box center [1097, 641] width 123 height 41
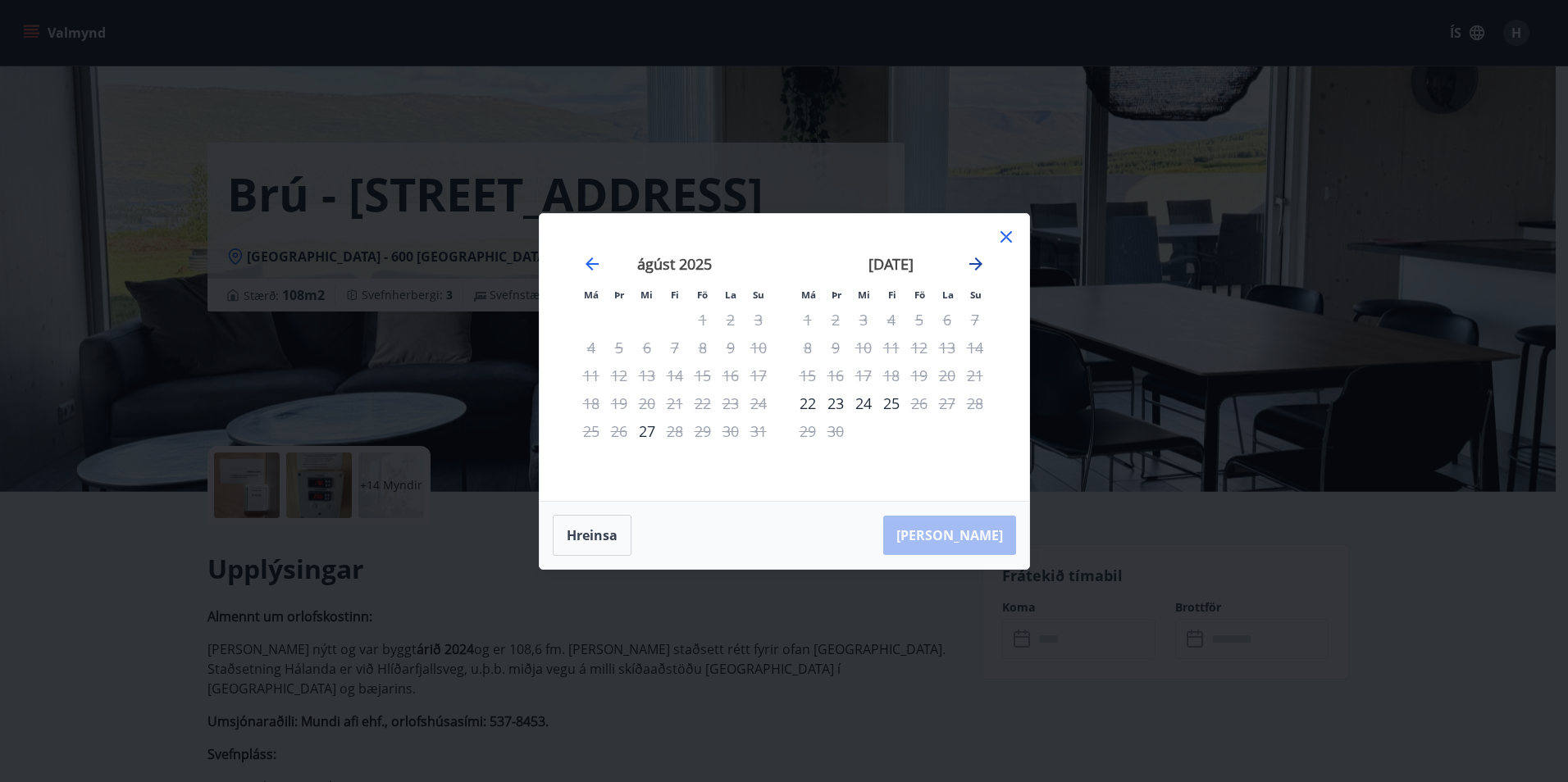
click at [980, 259] on icon "Move forward to switch to the next month." at bounding box center [976, 263] width 20 height 20
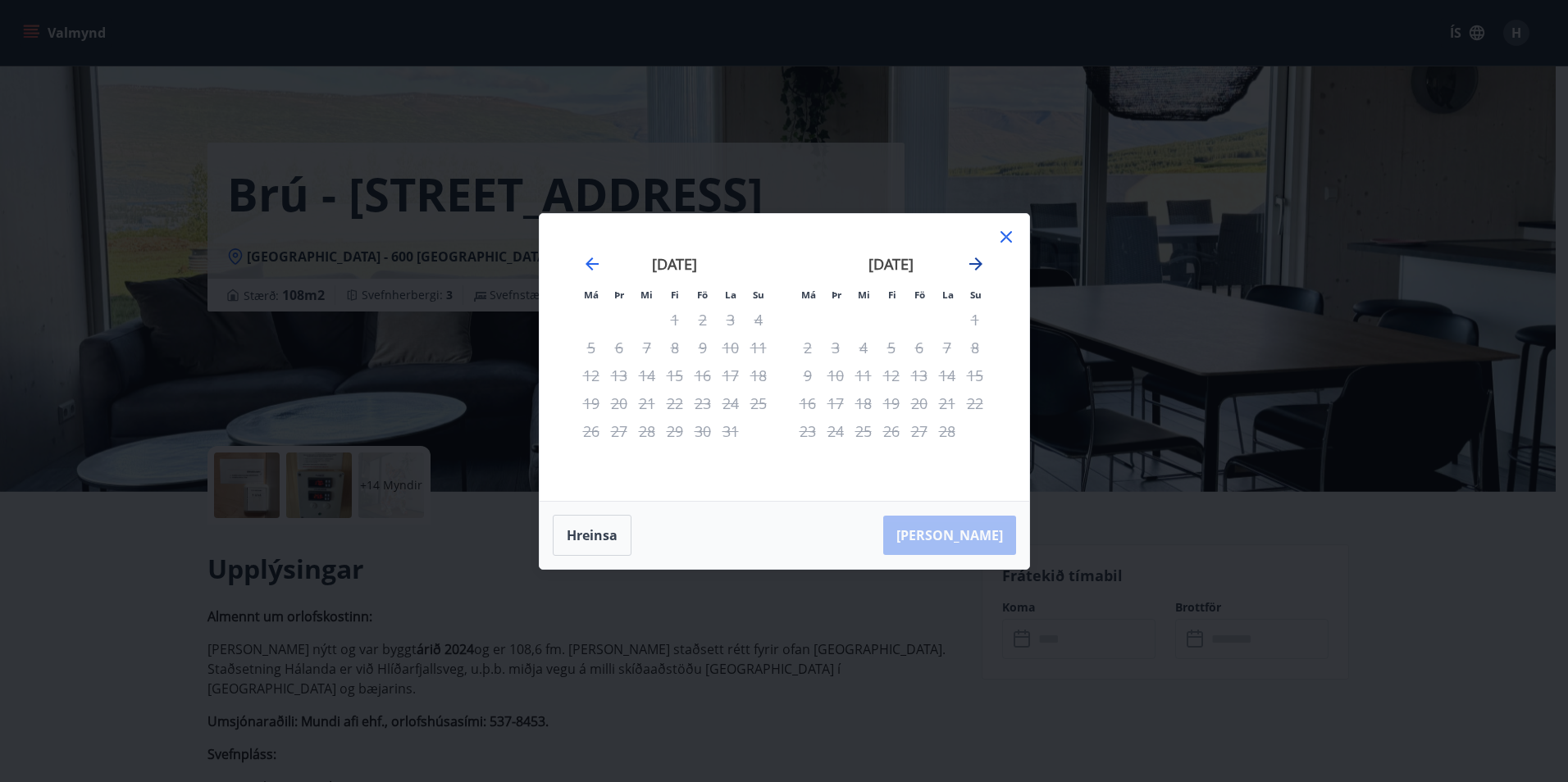
click at [980, 259] on icon "Move forward to switch to the next month." at bounding box center [976, 263] width 20 height 20
click at [1001, 236] on icon at bounding box center [1006, 237] width 20 height 20
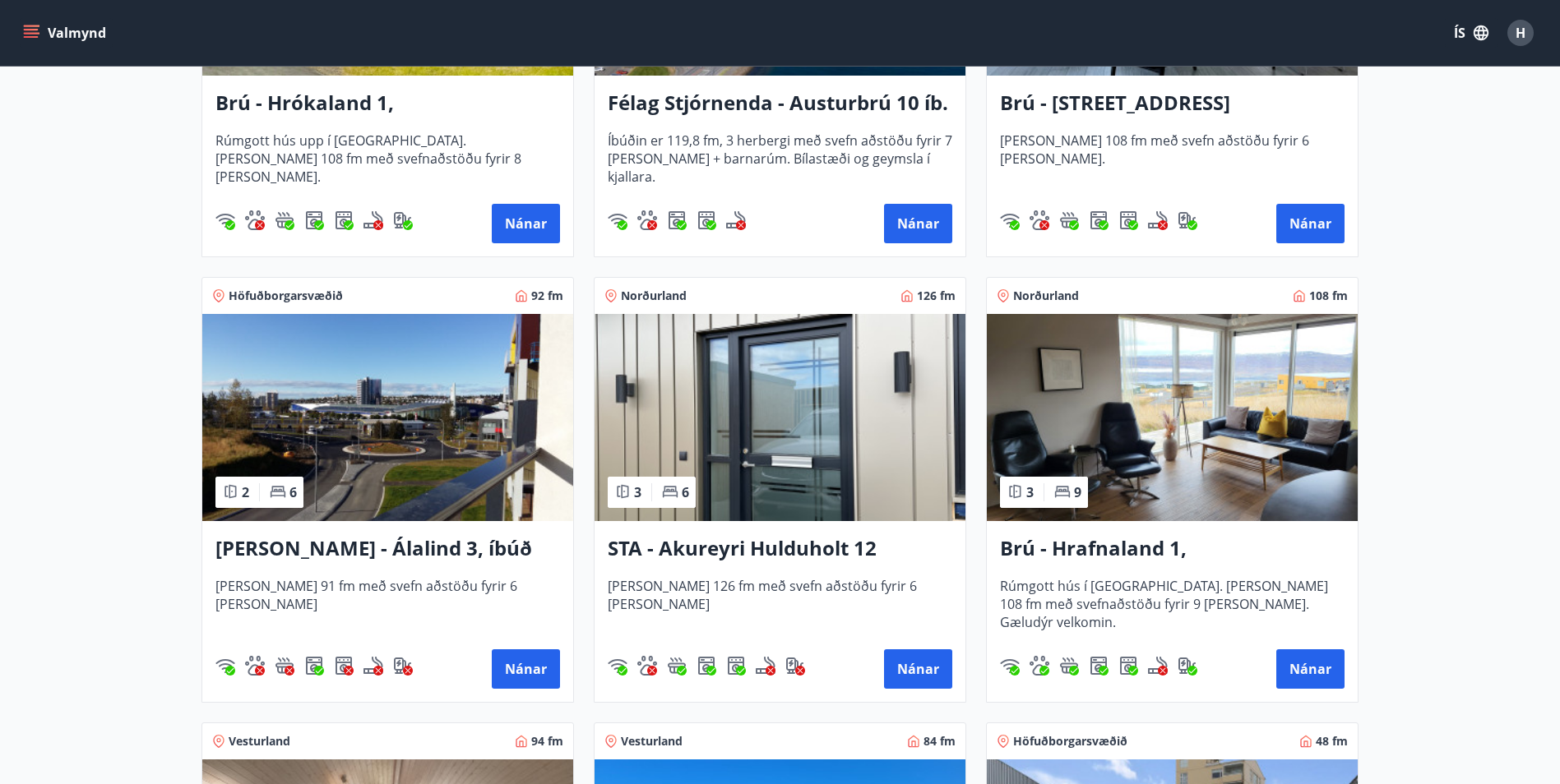
scroll to position [576, 0]
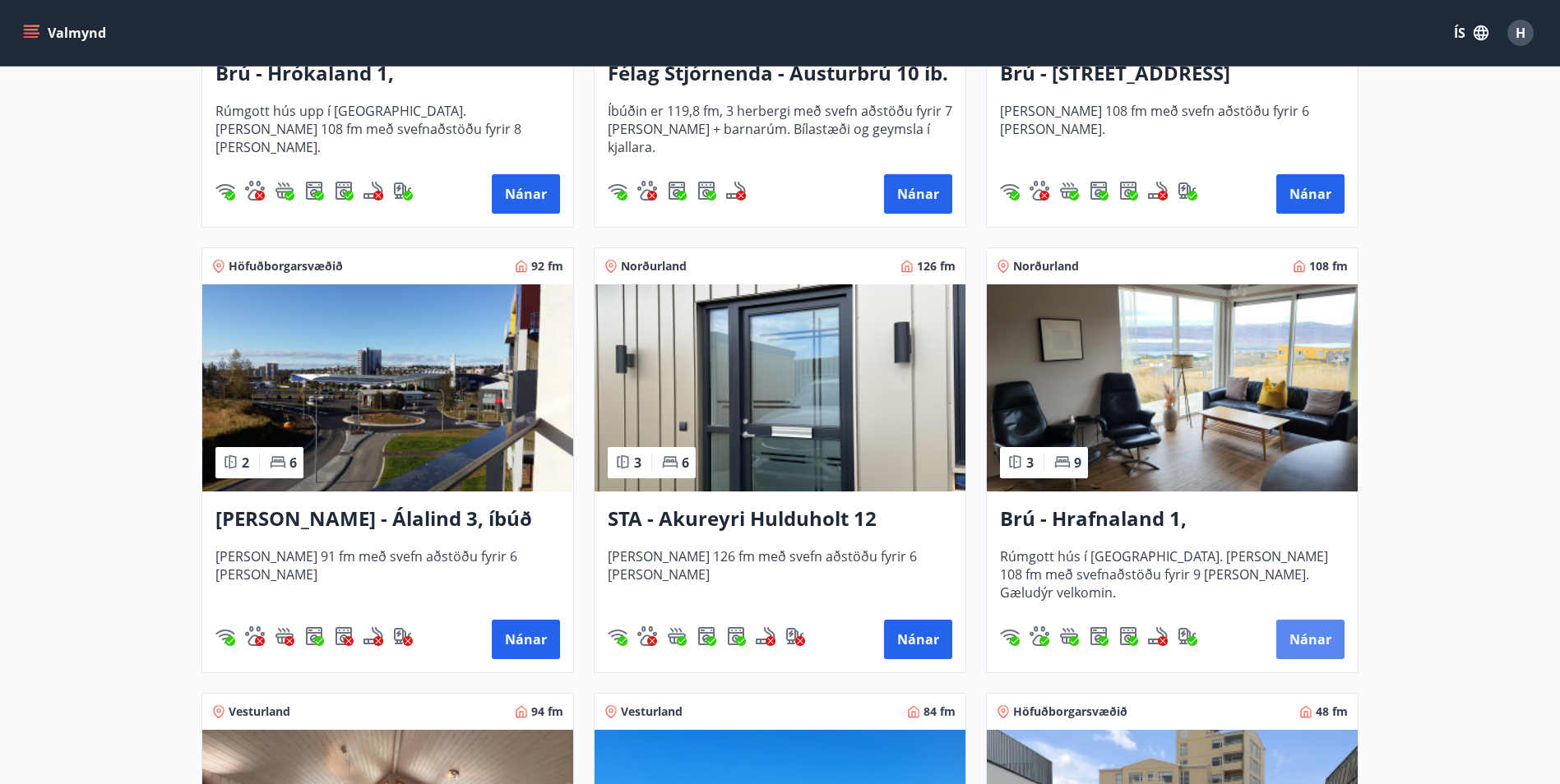
click at [1318, 634] on button "Nánar" at bounding box center [1310, 640] width 68 height 40
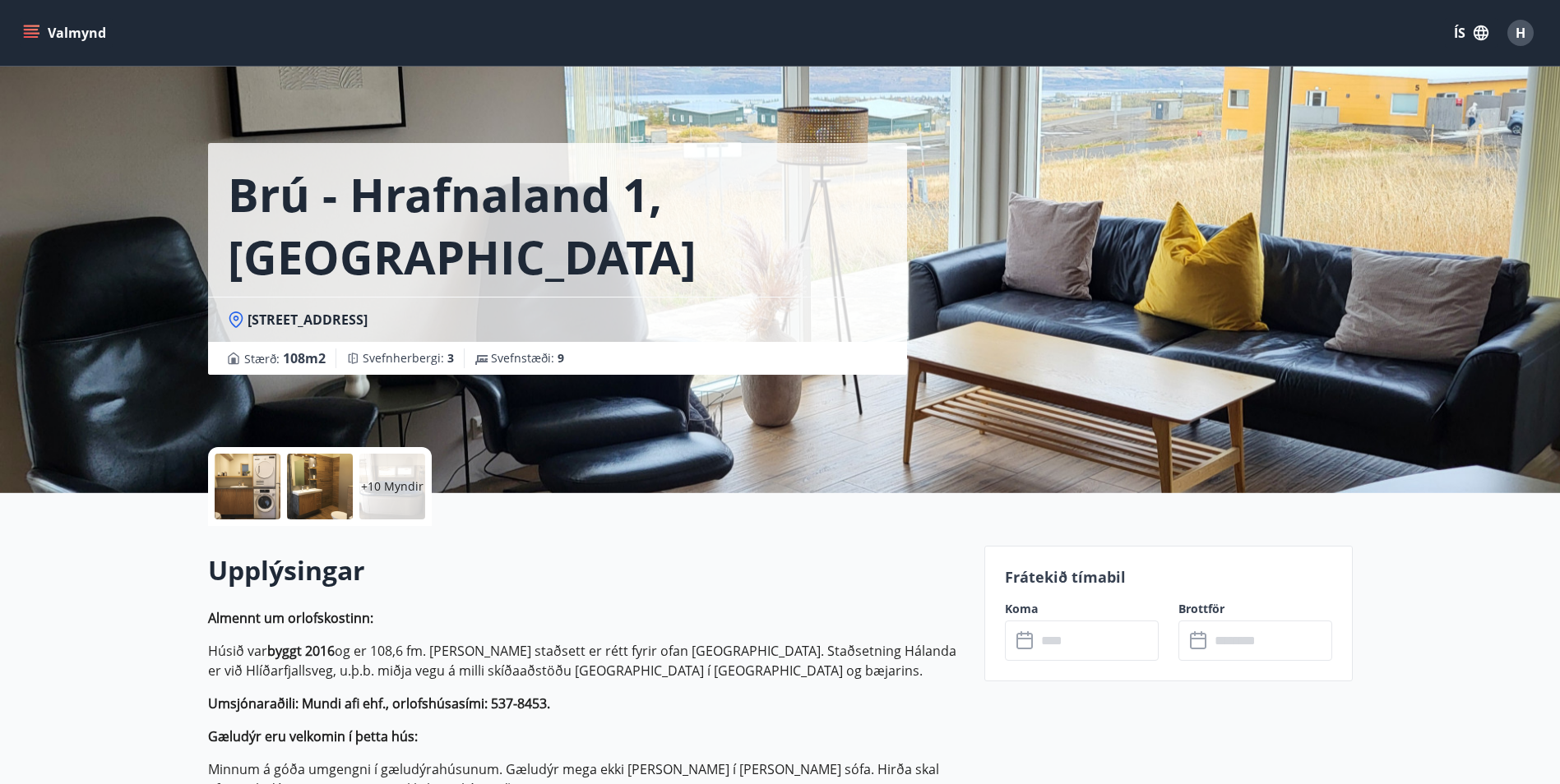
click at [1110, 645] on input "text" at bounding box center [1097, 641] width 123 height 41
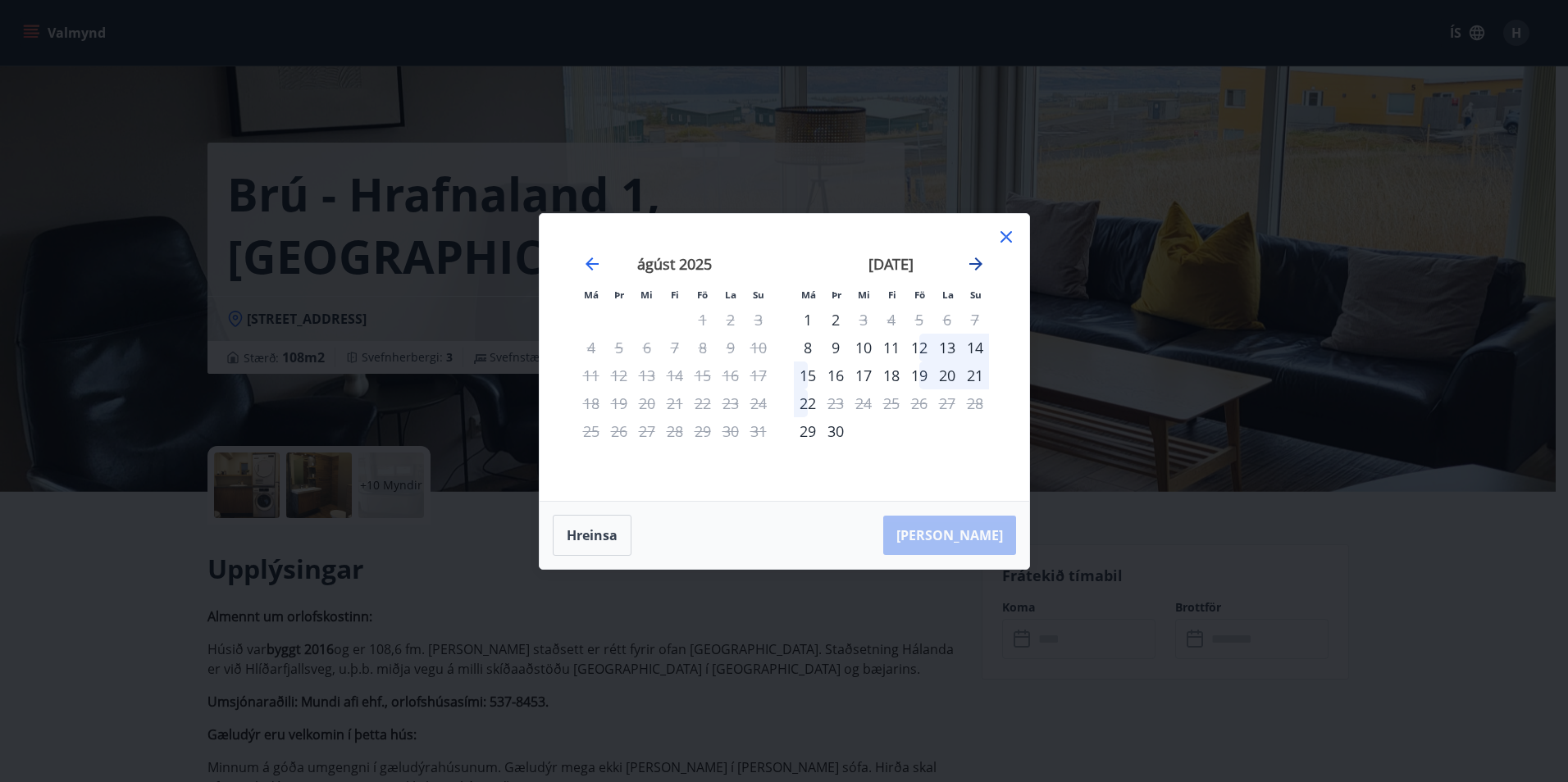
click at [975, 263] on icon "Move forward to switch to the next month." at bounding box center [976, 264] width 13 height 13
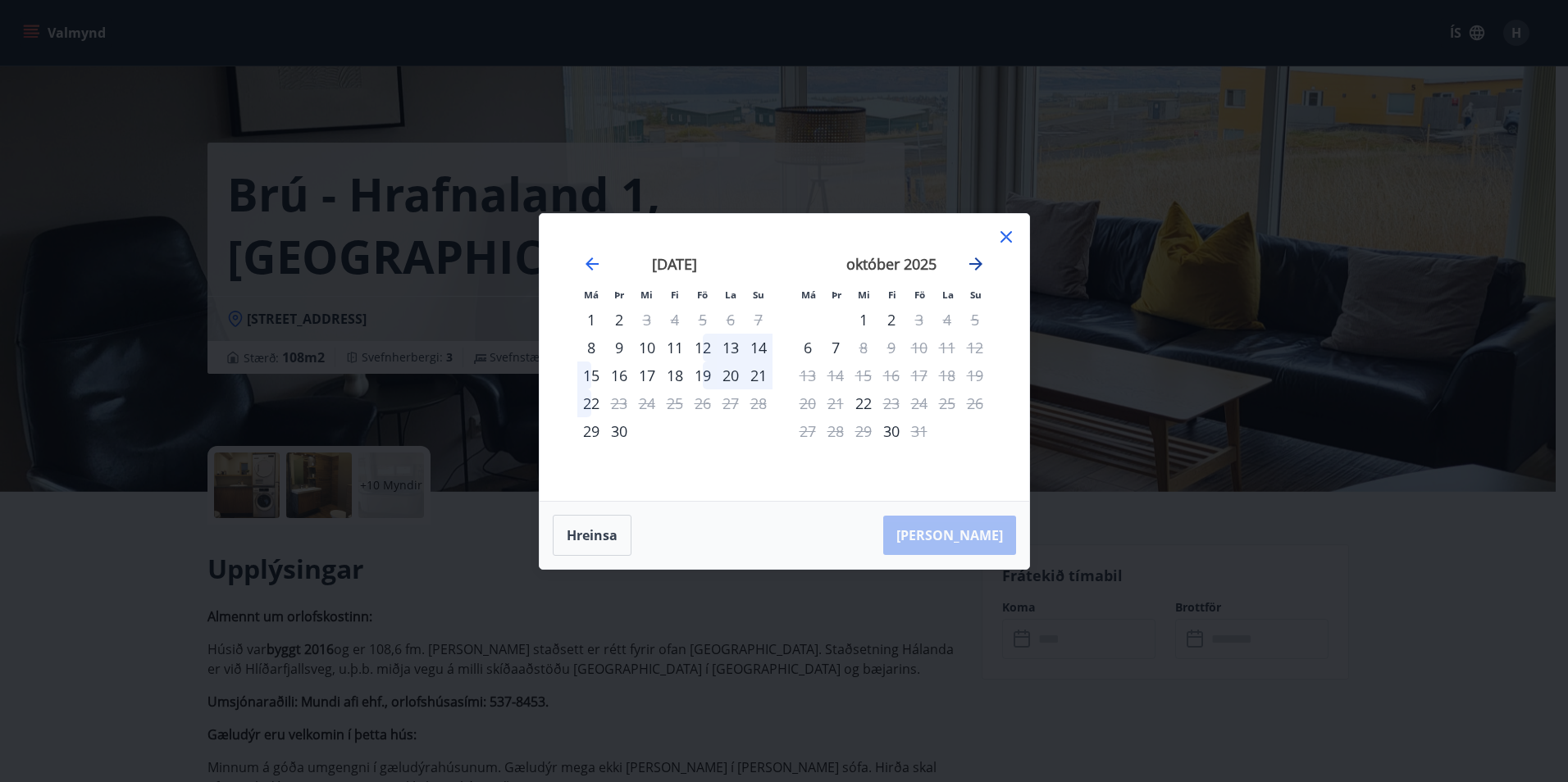
click at [975, 263] on icon "Move forward to switch to the next month." at bounding box center [976, 264] width 13 height 13
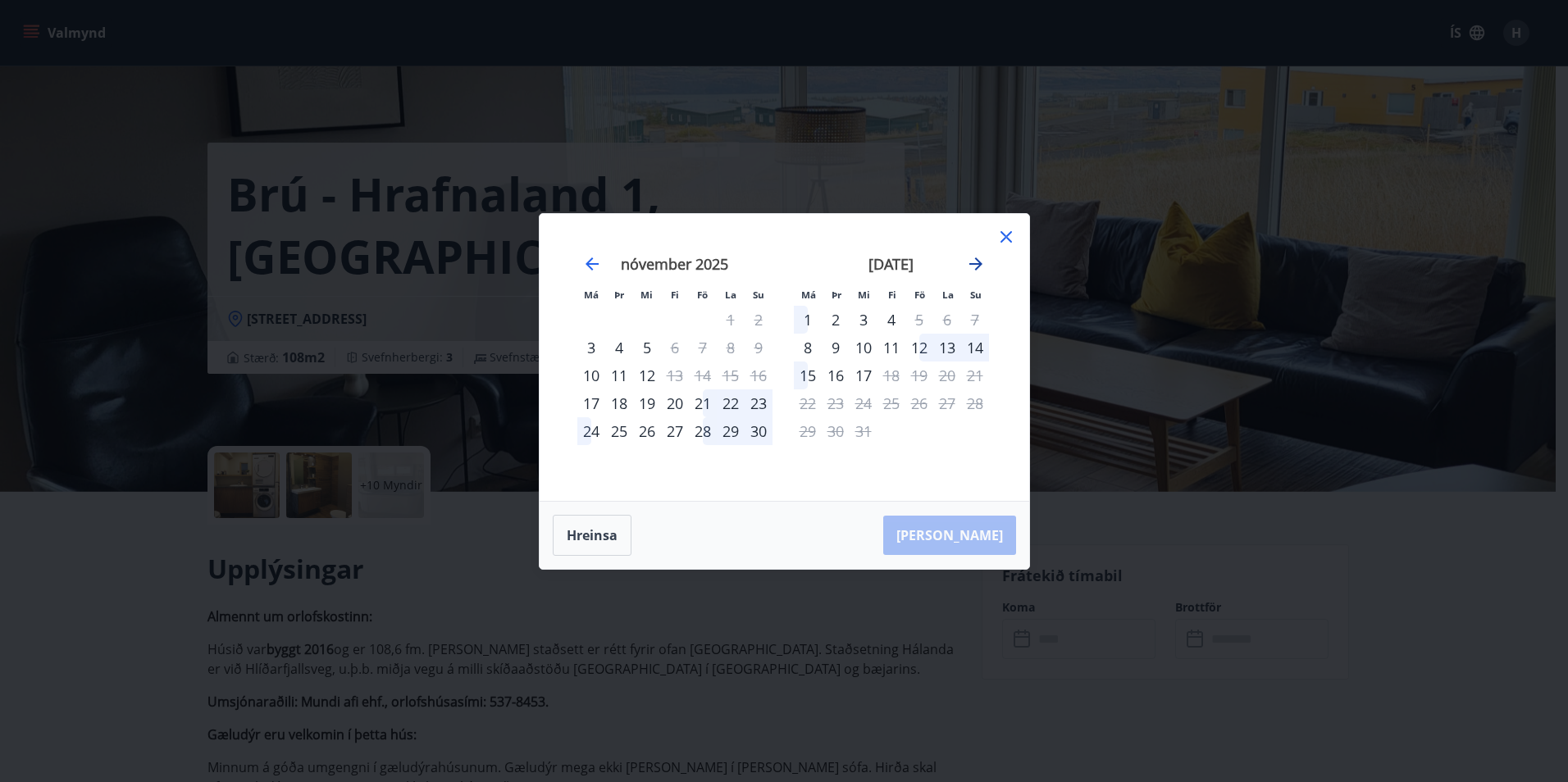
click at [975, 263] on icon "Move forward to switch to the next month." at bounding box center [976, 264] width 13 height 13
click at [1005, 236] on icon at bounding box center [1006, 237] width 11 height 11
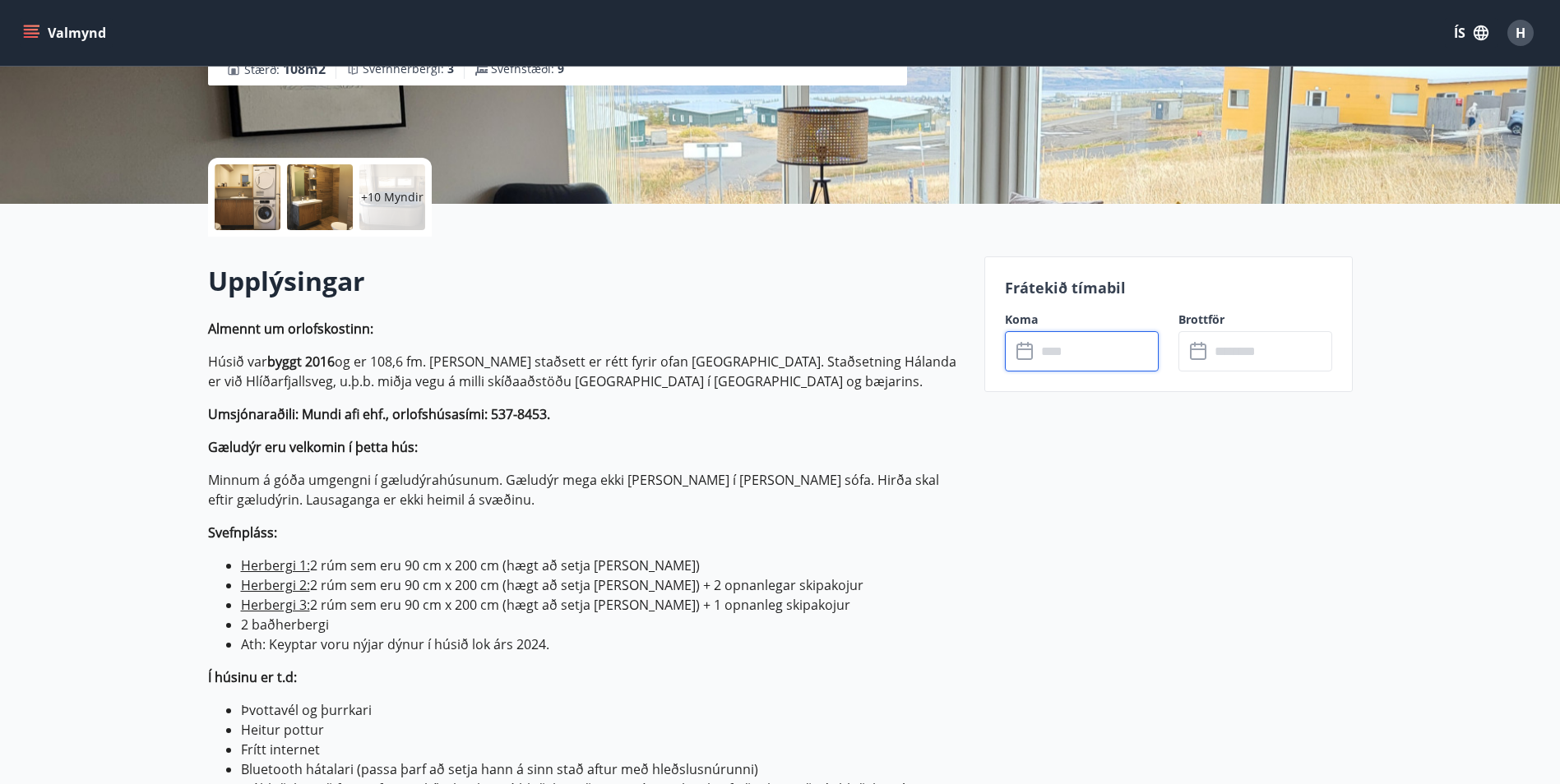
scroll to position [247, 0]
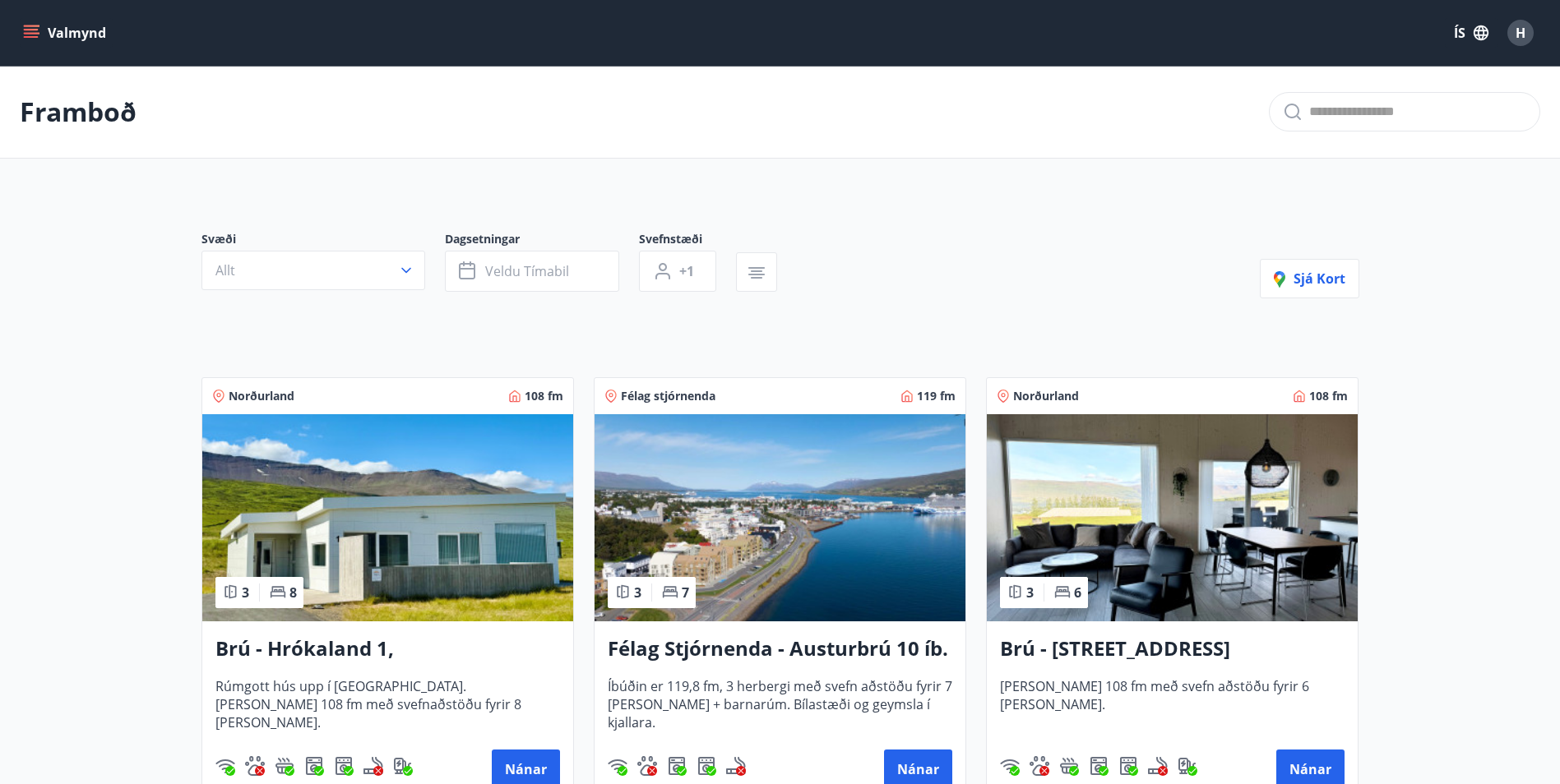
click at [33, 27] on icon "menu" at bounding box center [30, 32] width 16 height 16
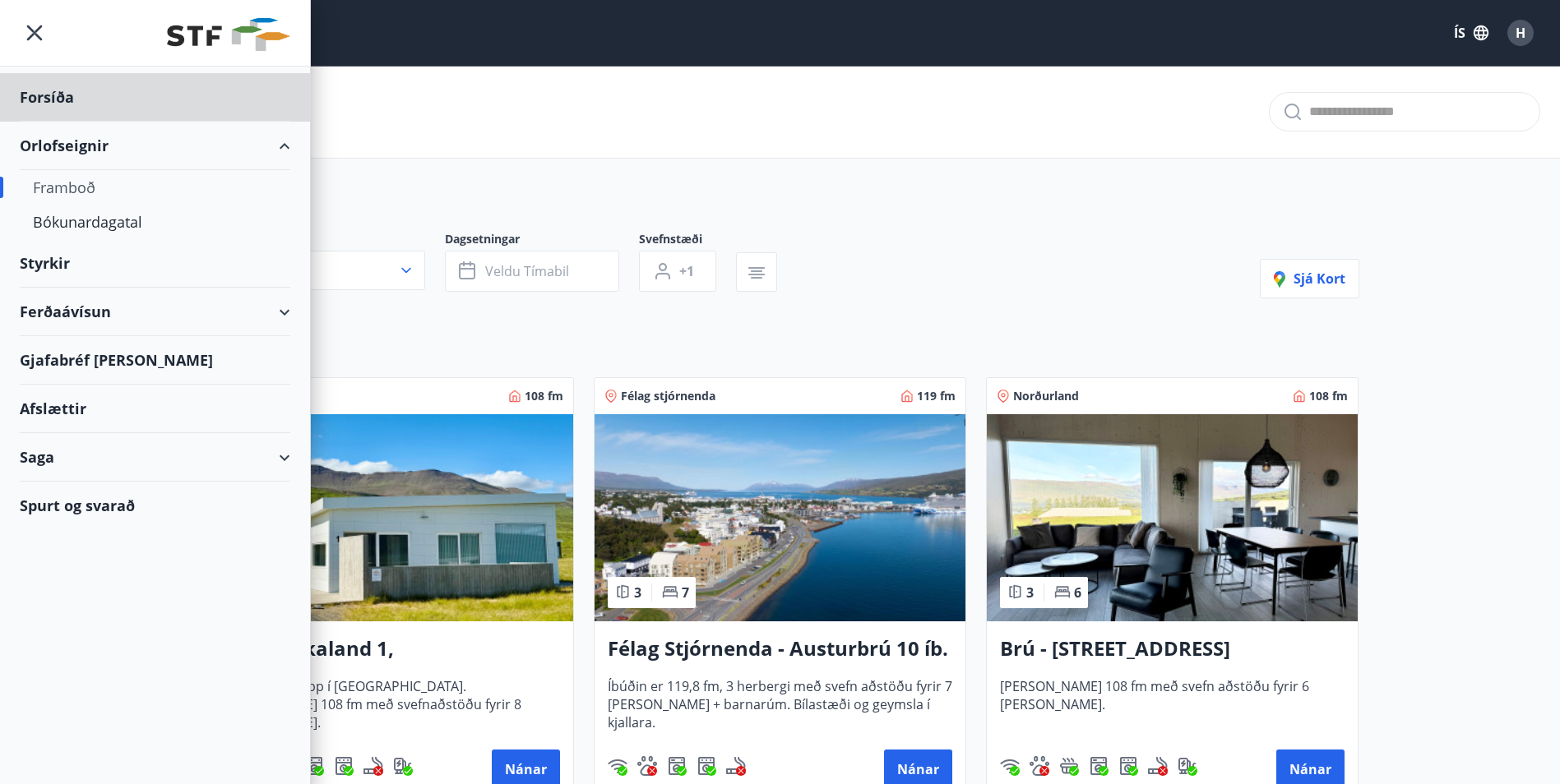
click at [38, 122] on div "Styrkir" at bounding box center [155, 97] width 271 height 48
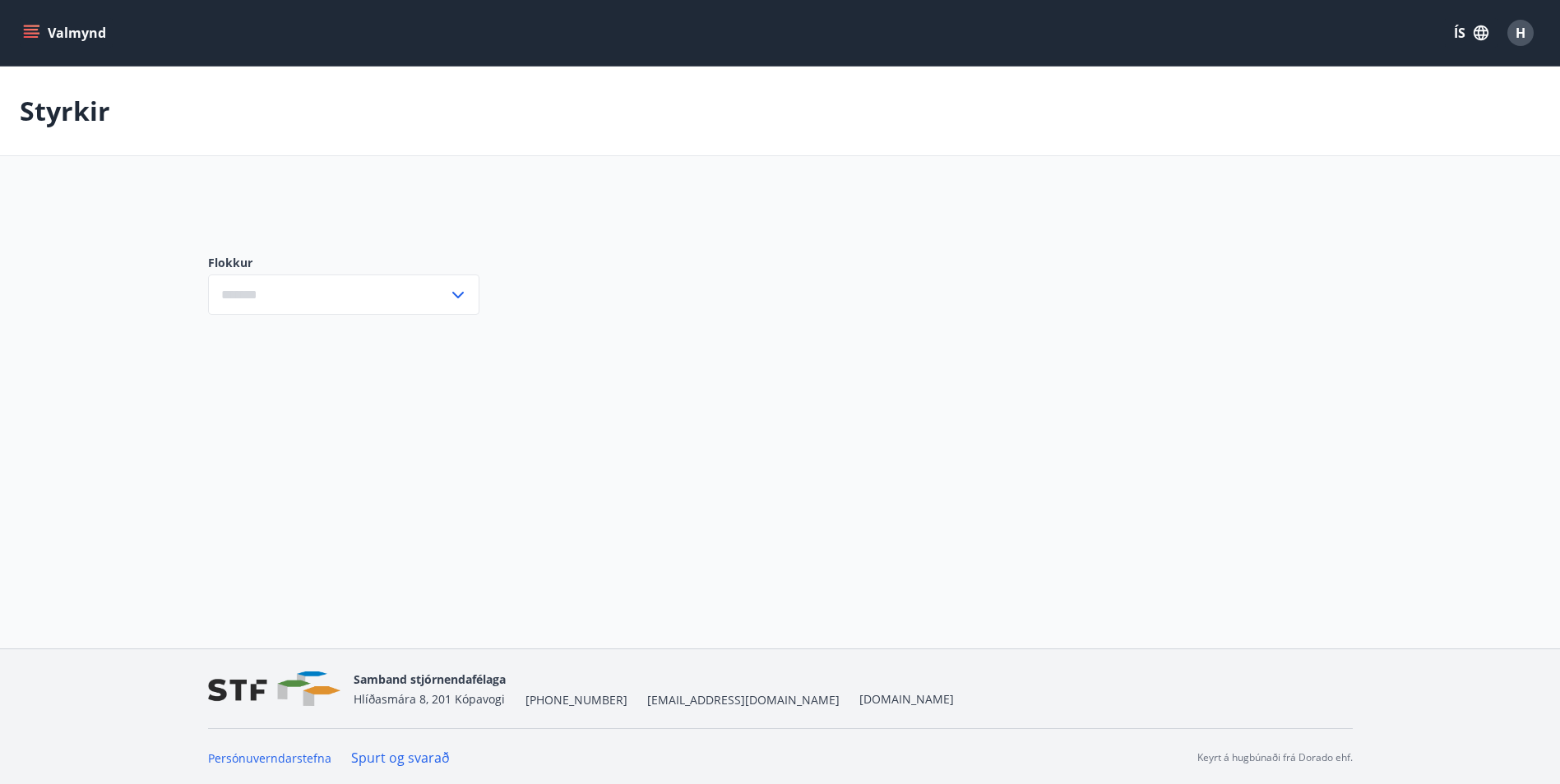
type input "***"
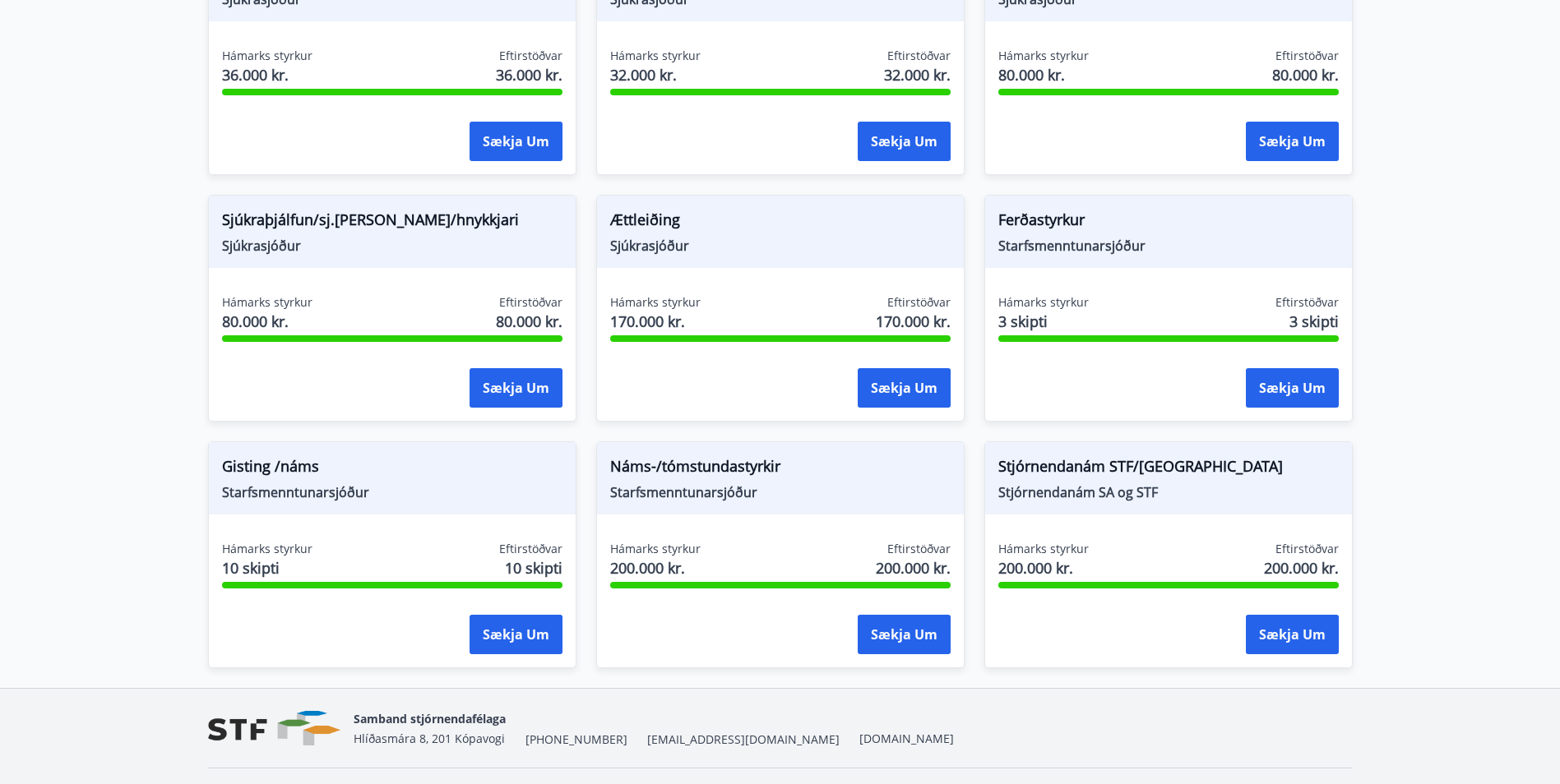
scroll to position [1233, 0]
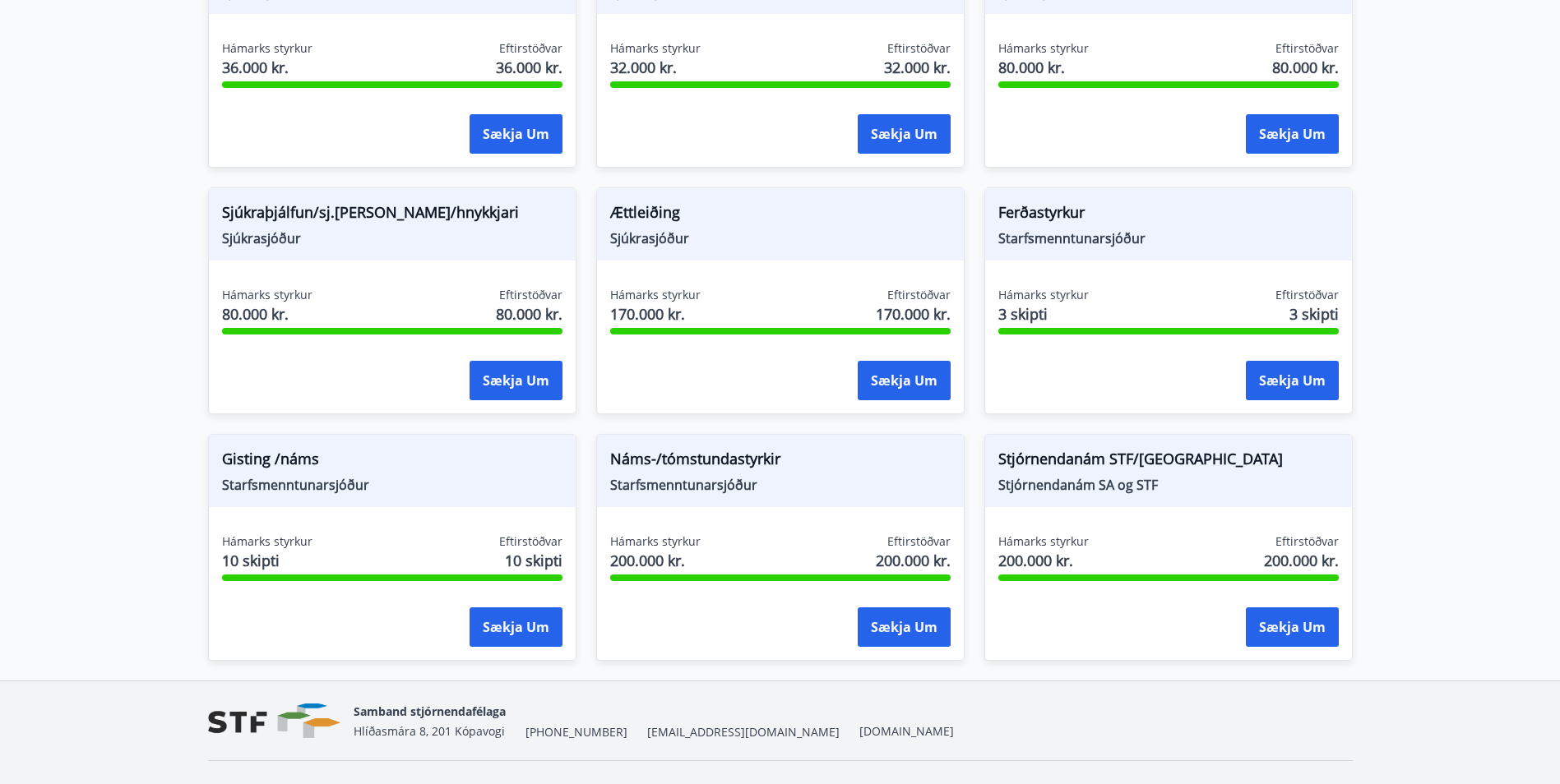
click at [737, 487] on span "Starfsmenntunarsjóður" at bounding box center [780, 484] width 340 height 18
click at [900, 629] on button "Sækja um" at bounding box center [904, 628] width 93 height 40
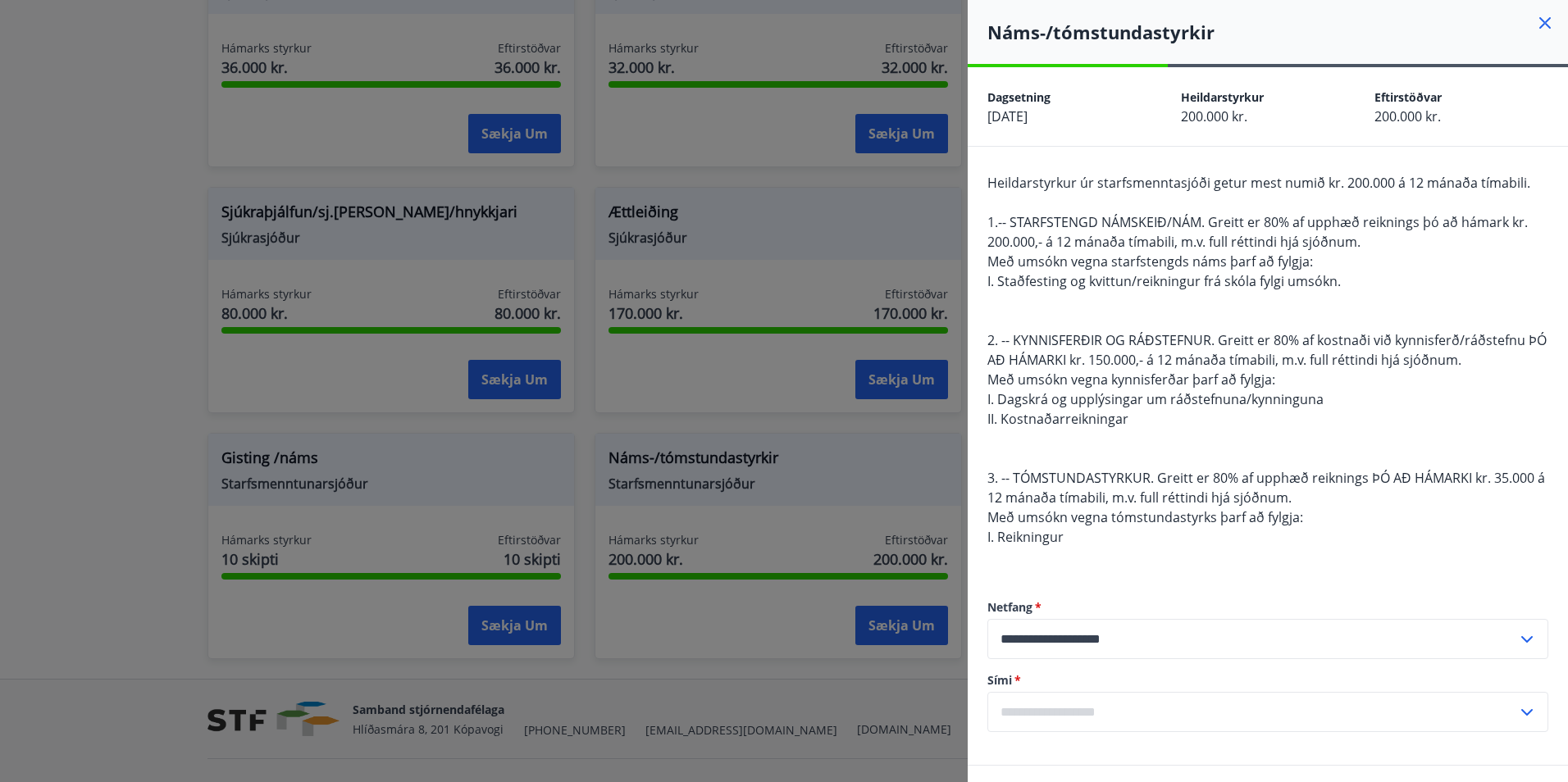
click at [1536, 17] on icon at bounding box center [1544, 23] width 20 height 20
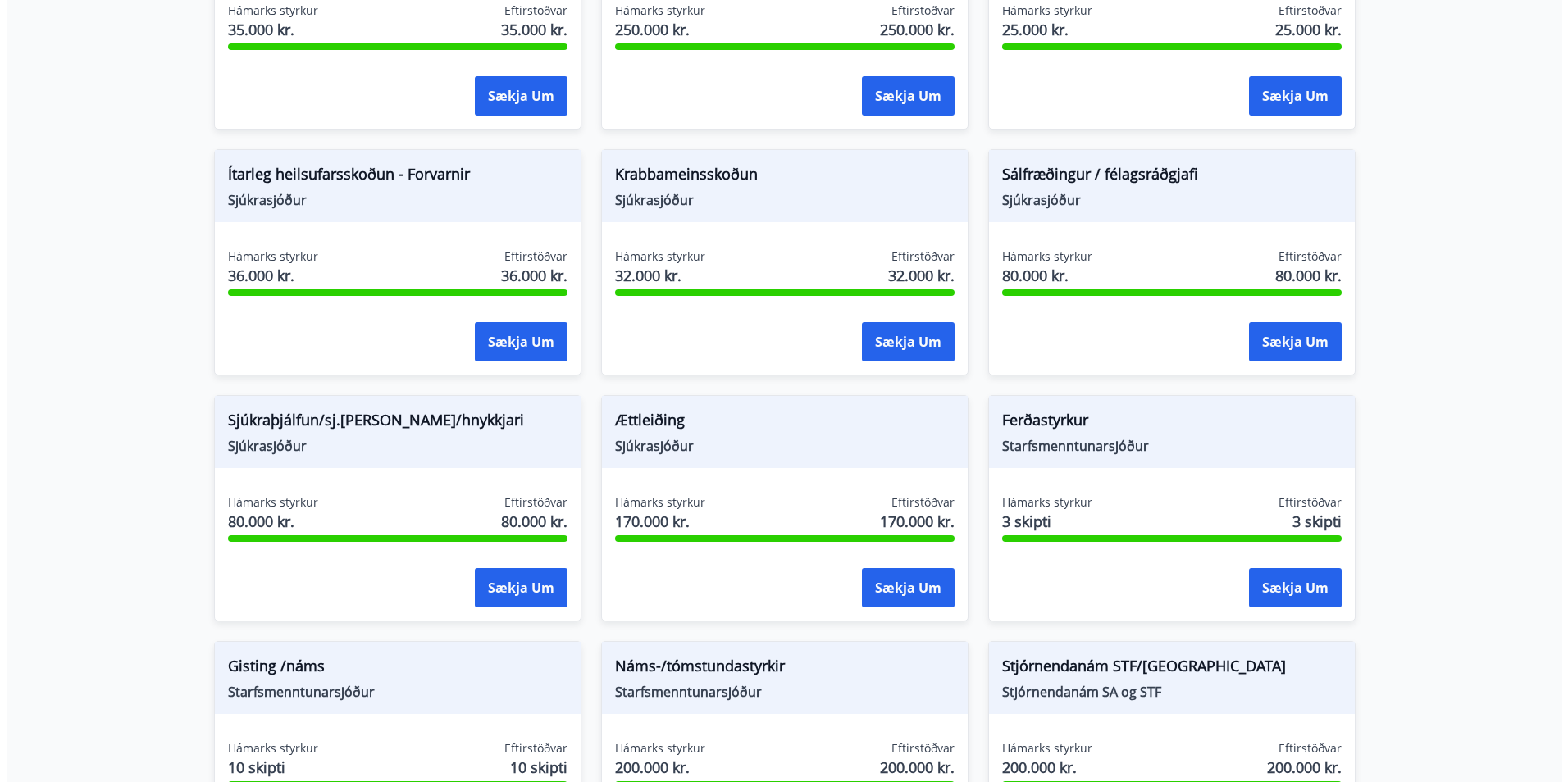
scroll to position [984, 0]
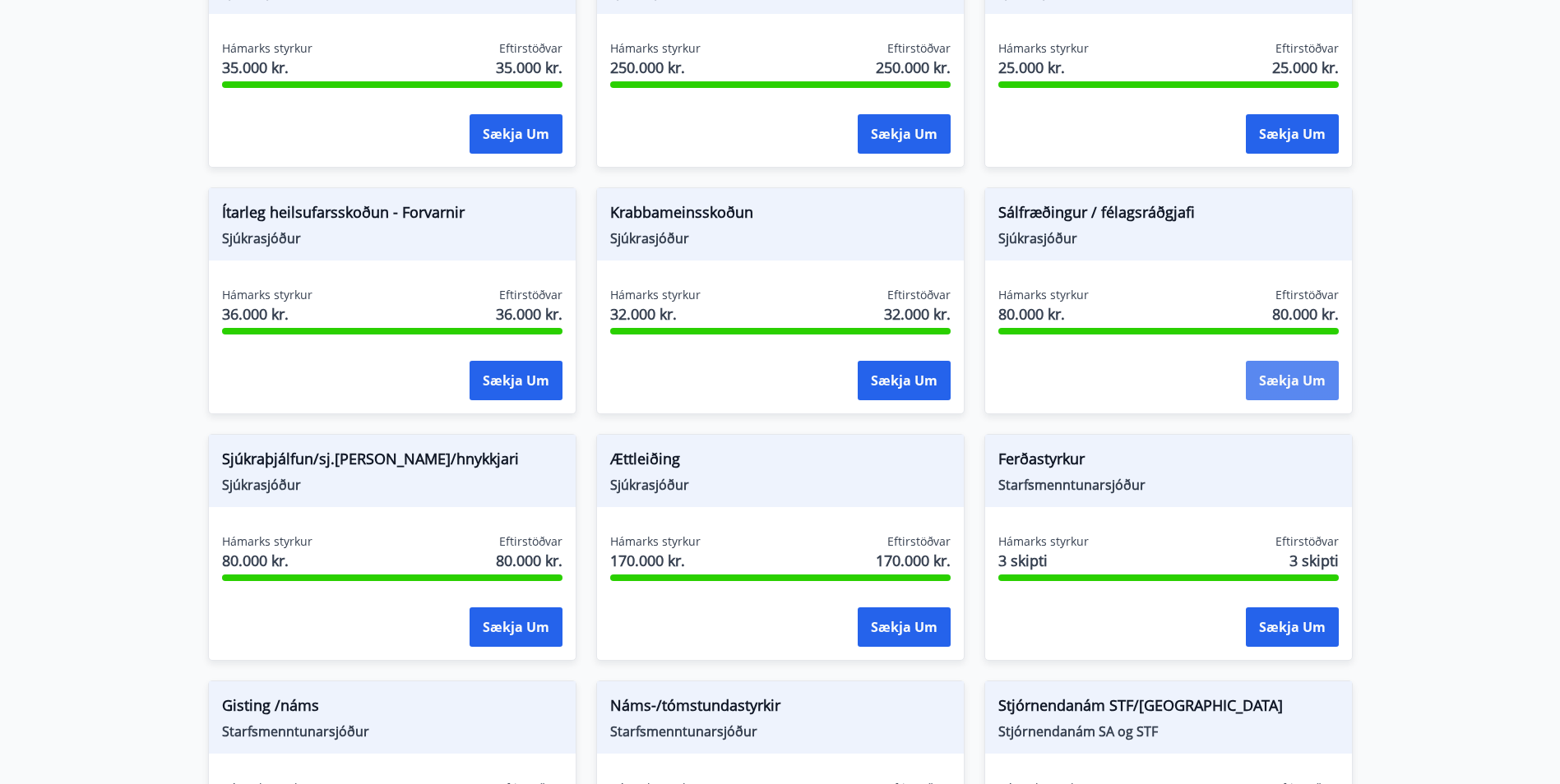
click at [1301, 383] on button "Sækja um" at bounding box center [1292, 381] width 93 height 40
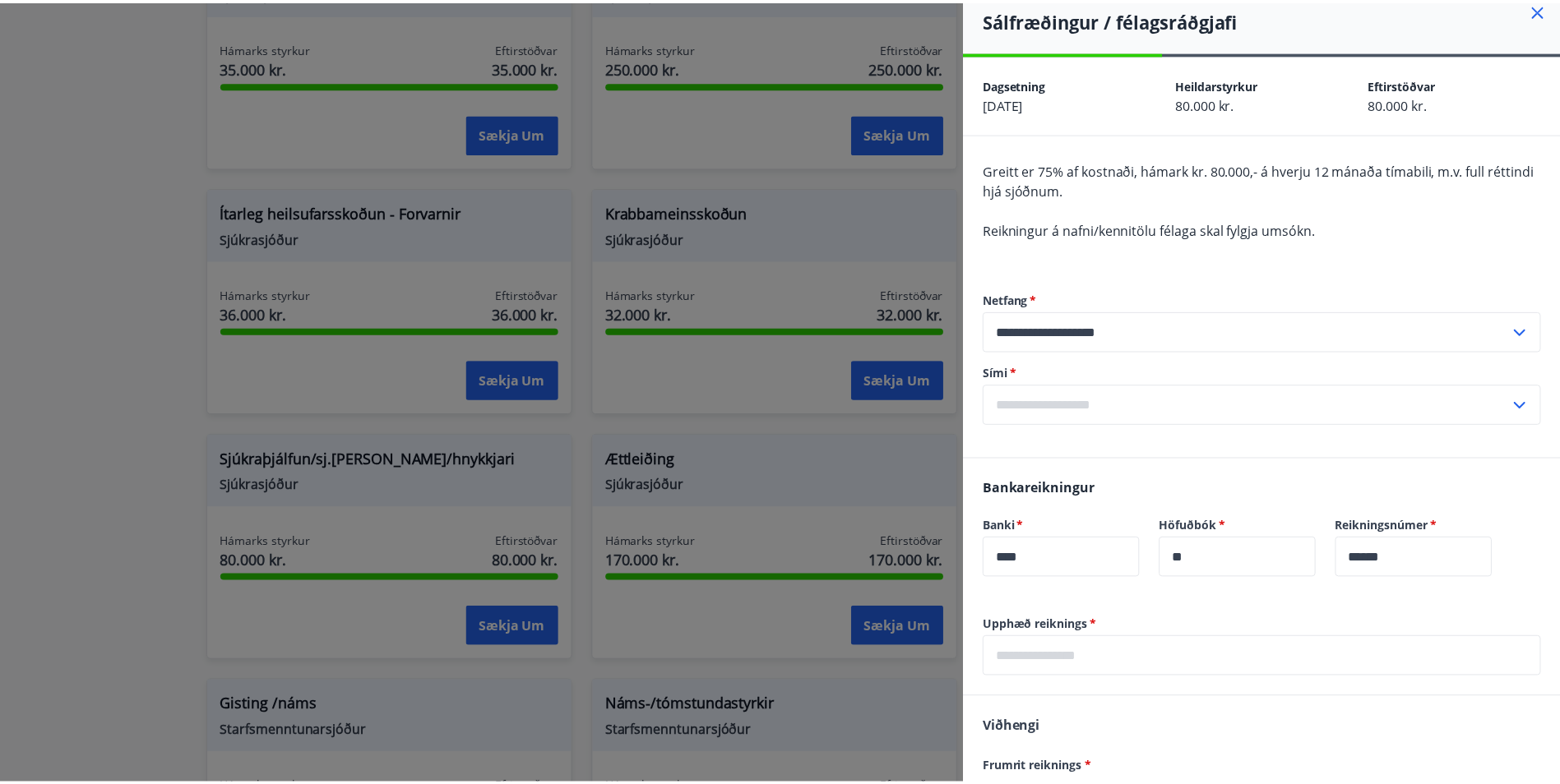
scroll to position [0, 0]
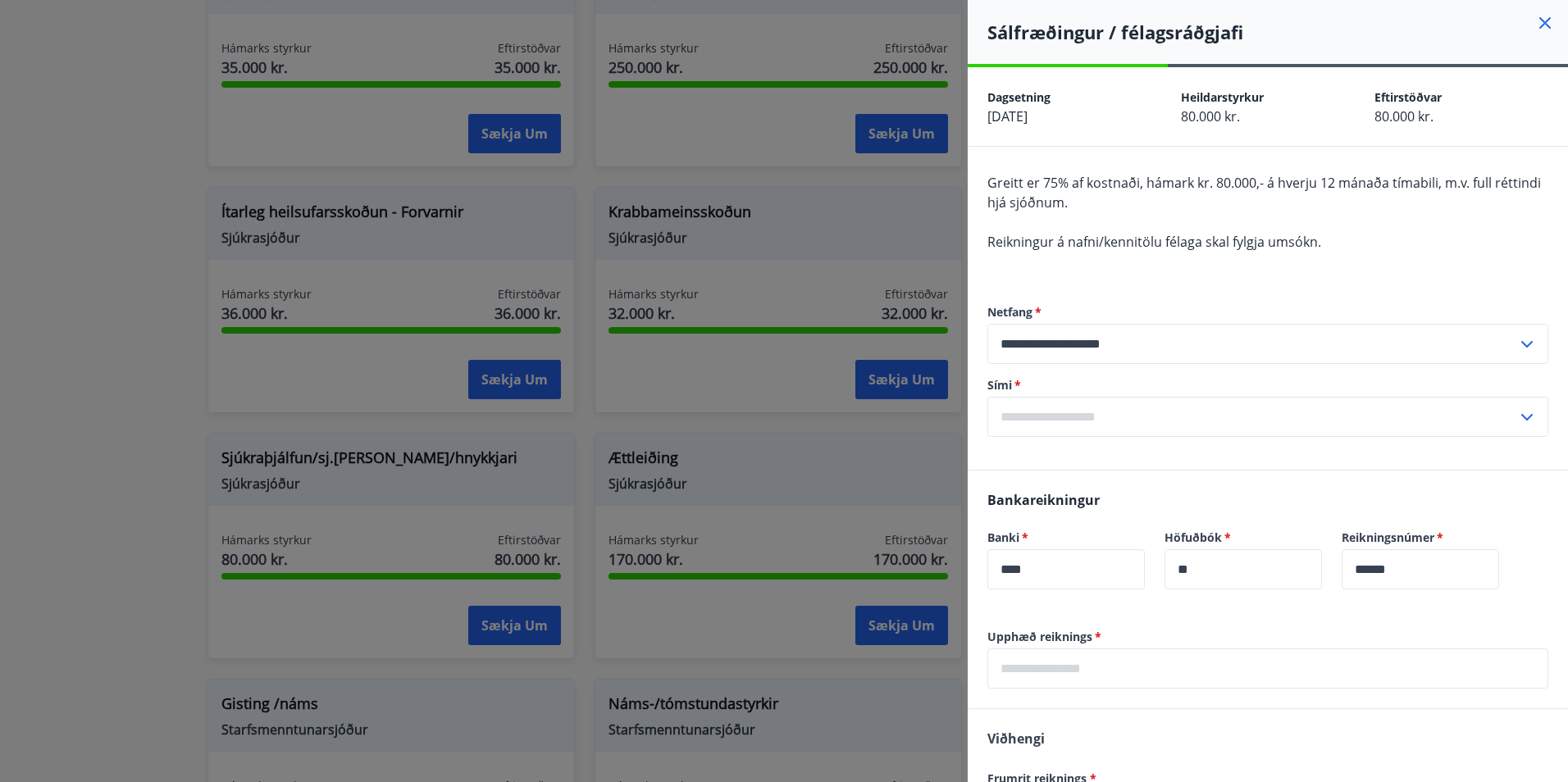
click at [870, 178] on div at bounding box center [784, 391] width 1568 height 782
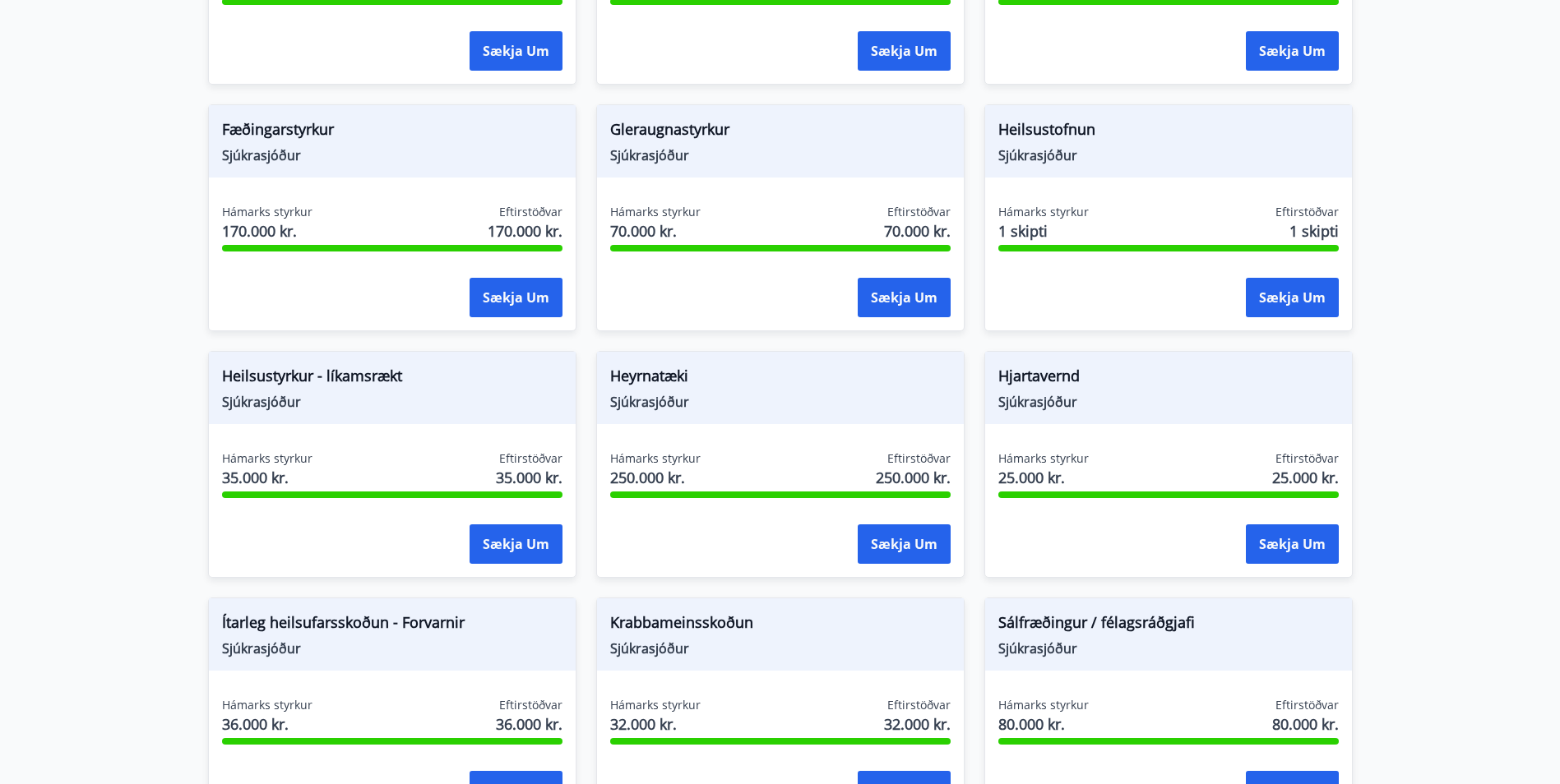
scroll to position [576, 0]
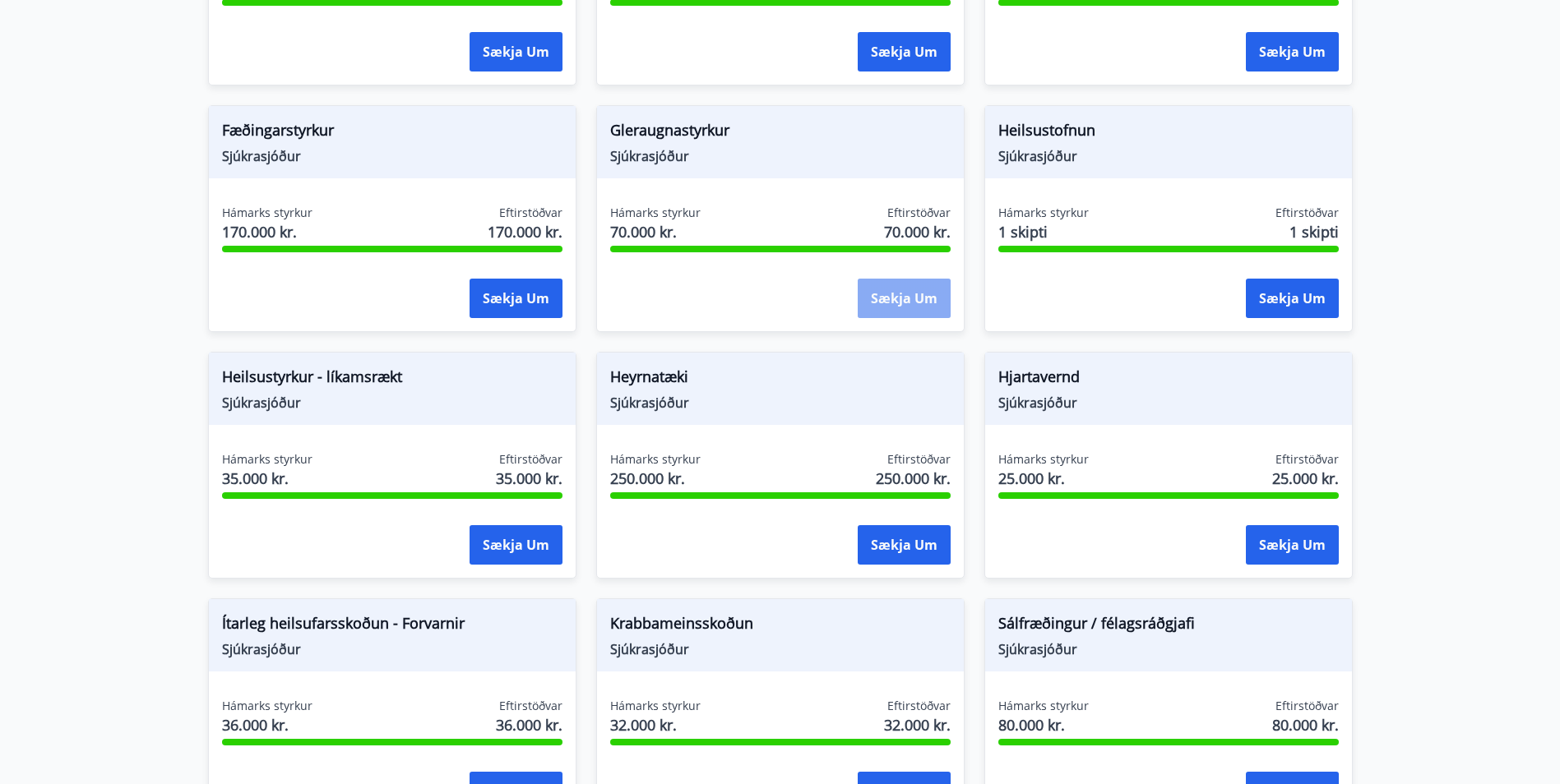
click at [908, 302] on button "Sækja um" at bounding box center [904, 299] width 93 height 40
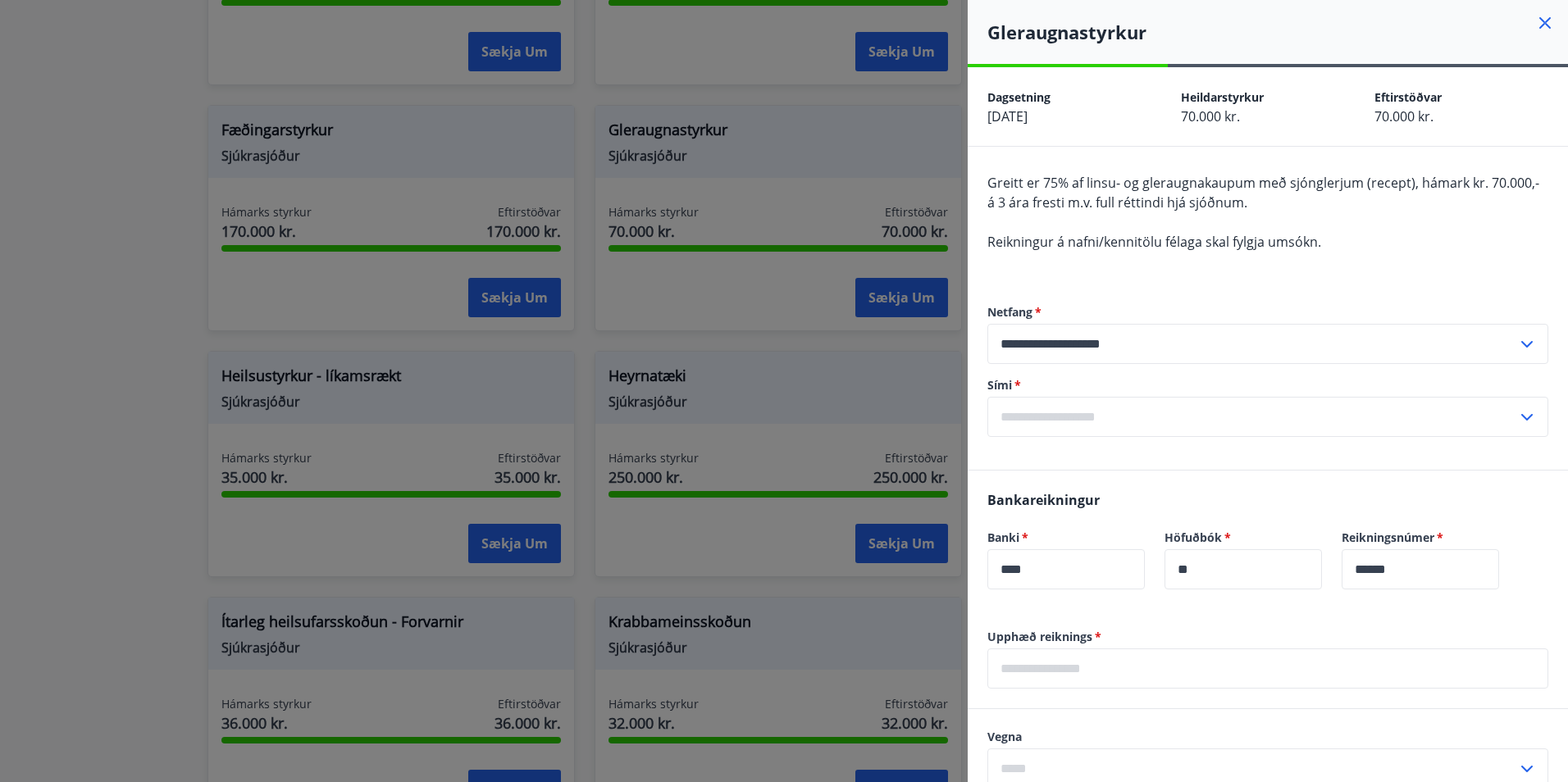
click at [754, 299] on div at bounding box center [784, 391] width 1568 height 782
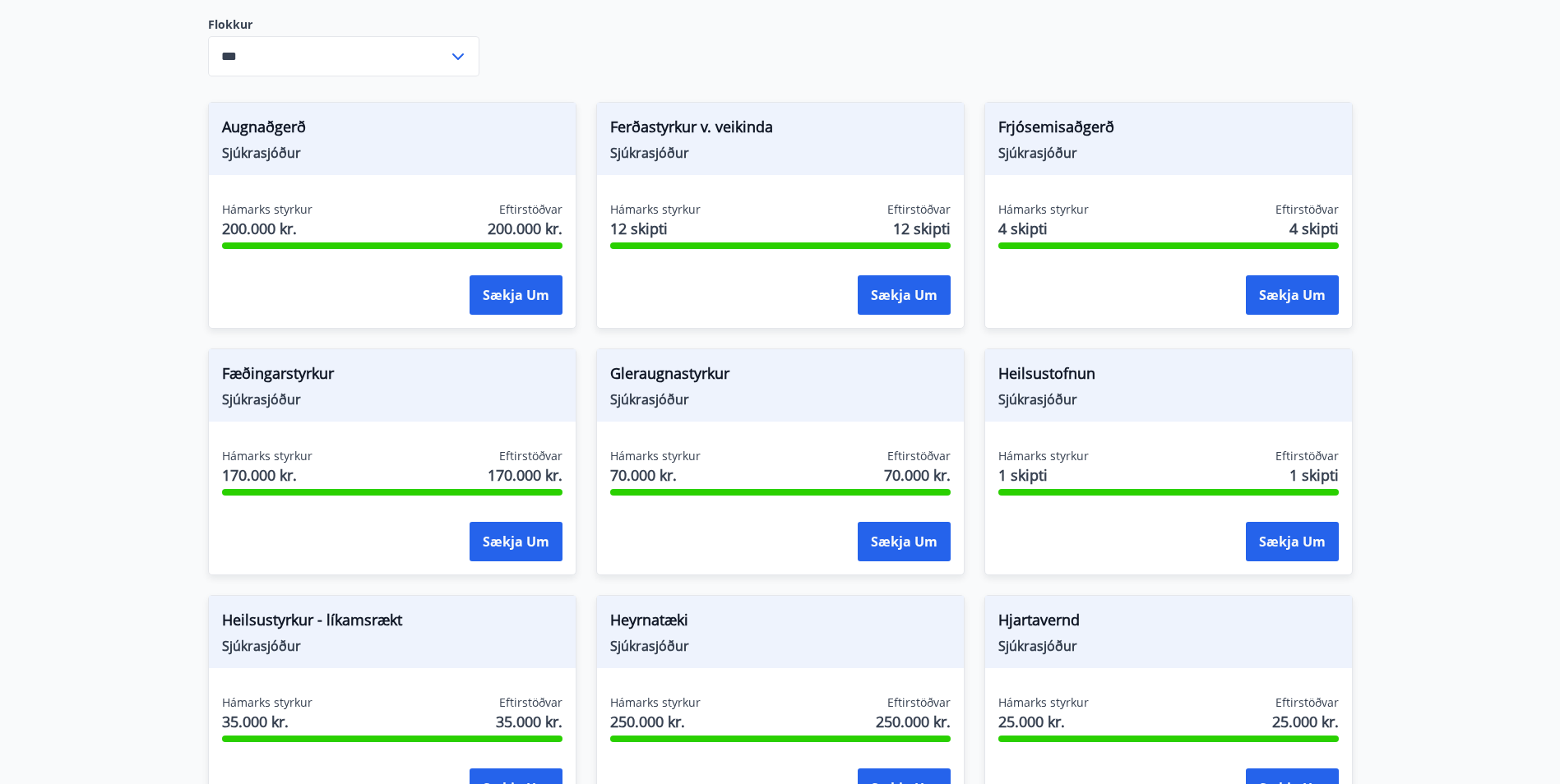
scroll to position [329, 0]
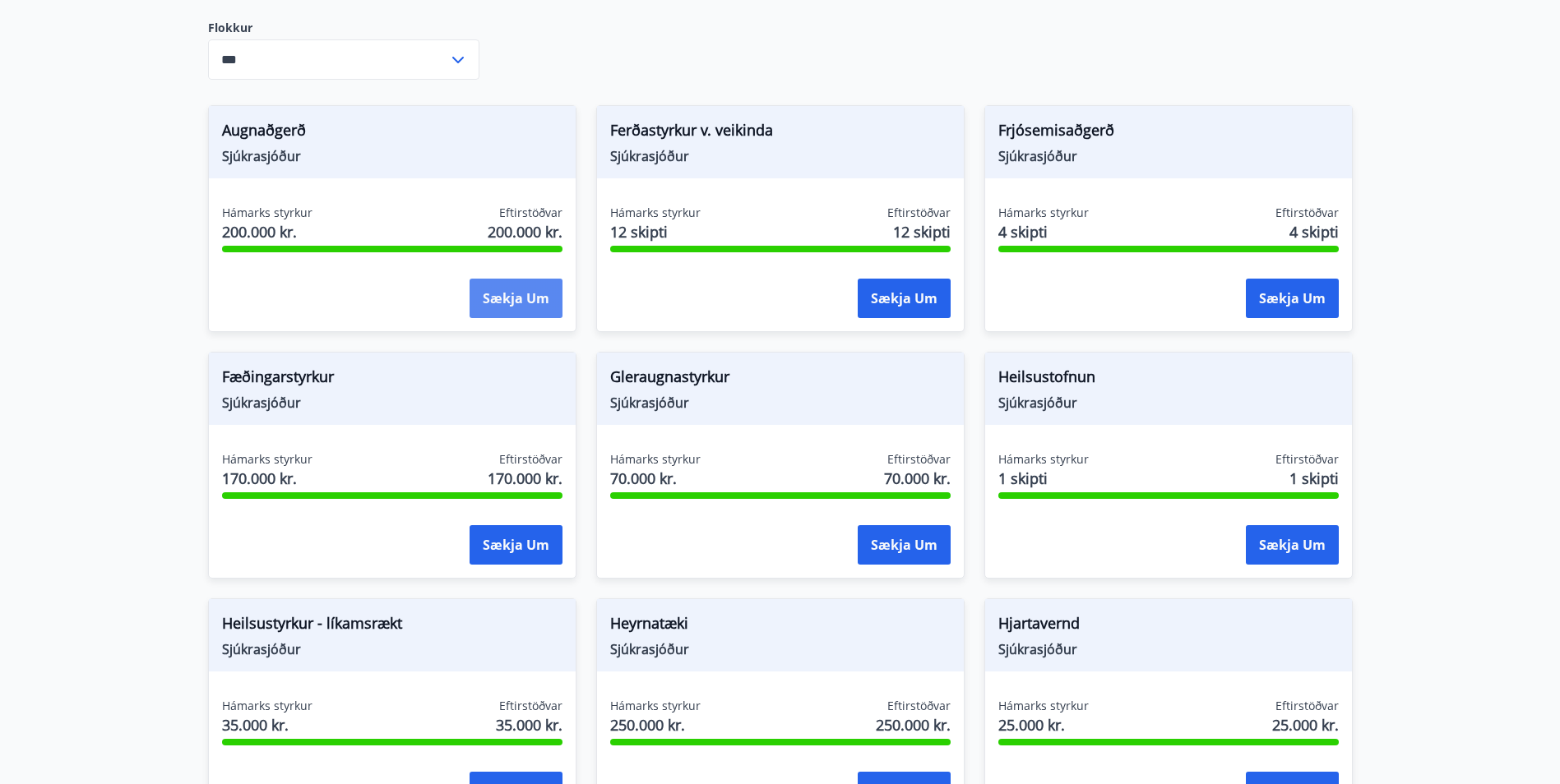
click at [521, 294] on button "Sækja um" at bounding box center [516, 299] width 93 height 40
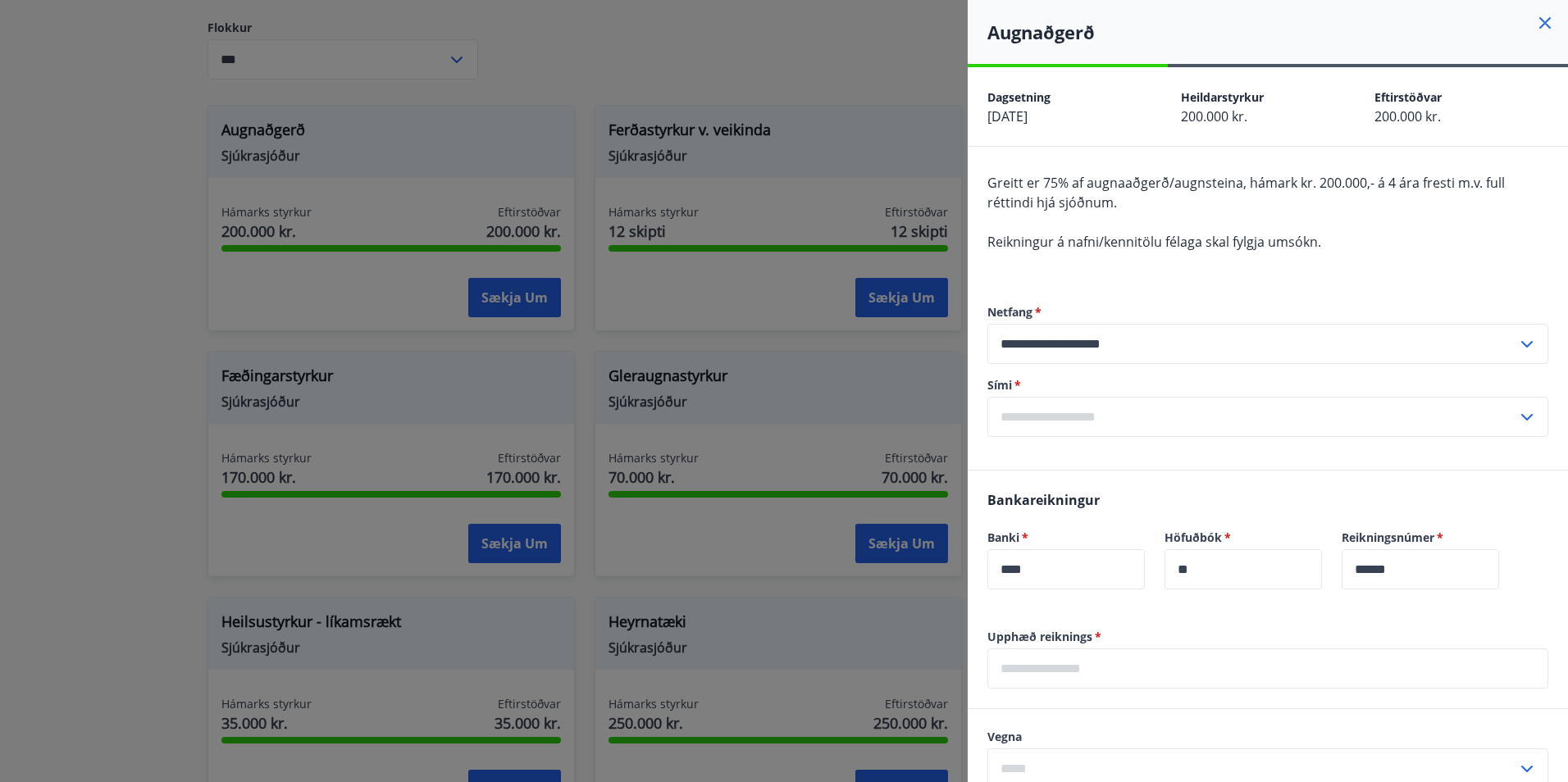
click at [525, 47] on div at bounding box center [784, 391] width 1568 height 782
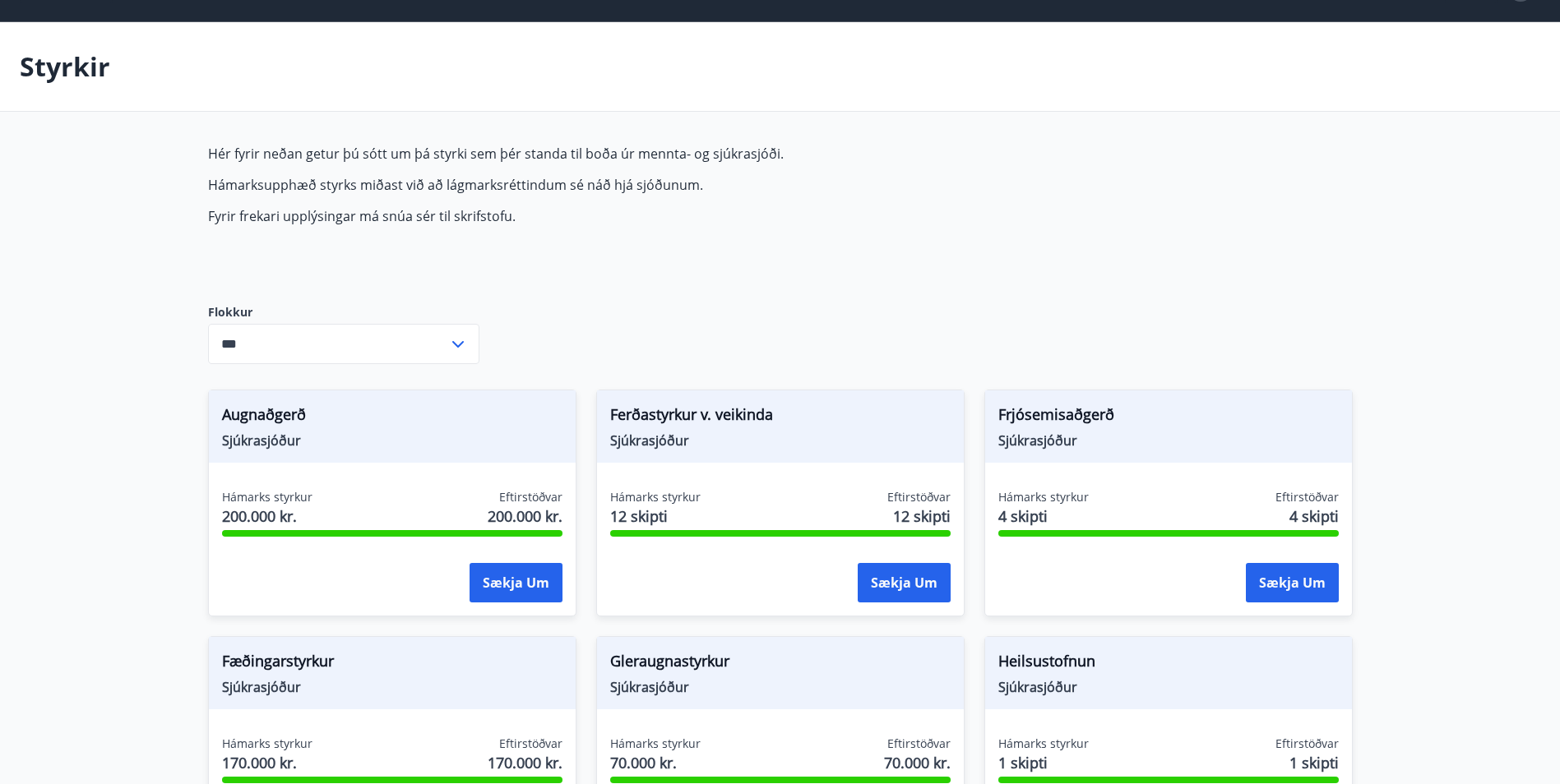
scroll to position [0, 0]
